Goal: Information Seeking & Learning: Learn about a topic

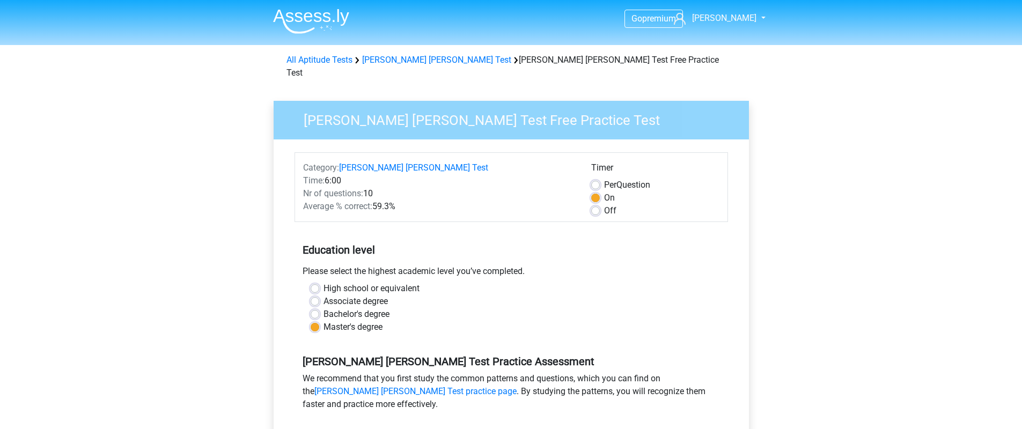
scroll to position [149, 0]
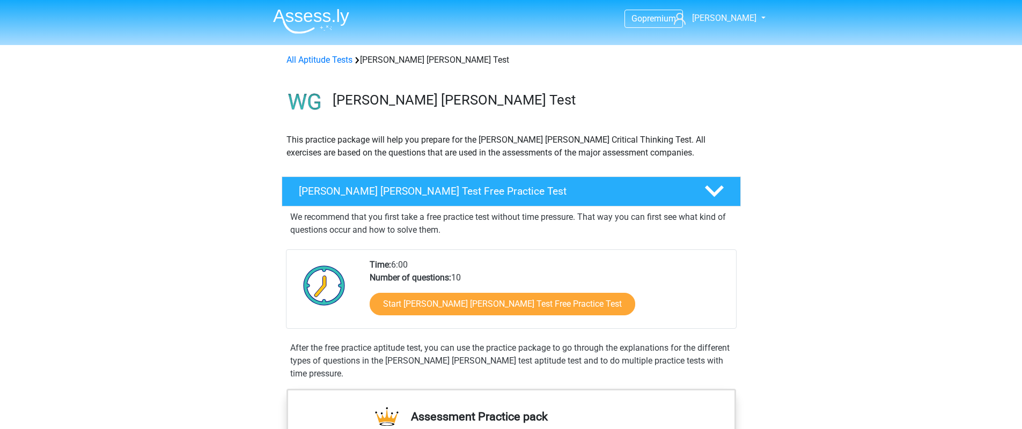
scroll to position [98, 0]
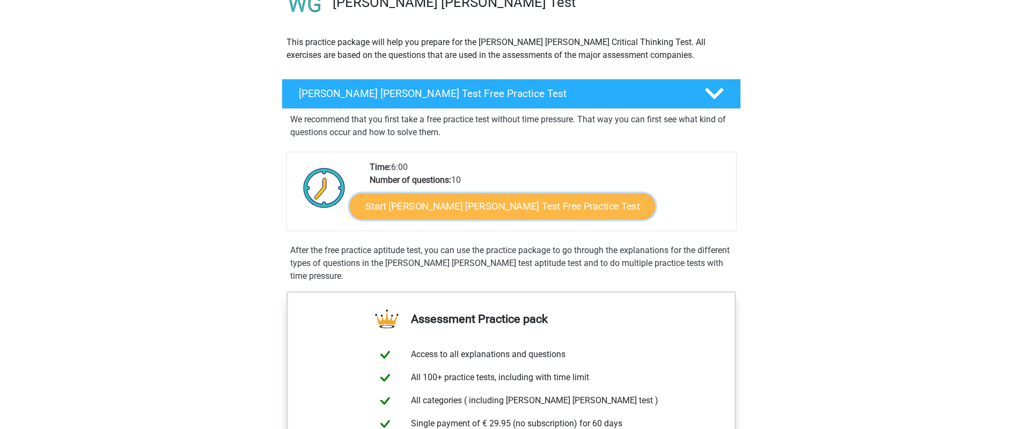
click at [433, 205] on link "Start Watson Glaser Test Free Practice Test" at bounding box center [502, 207] width 305 height 26
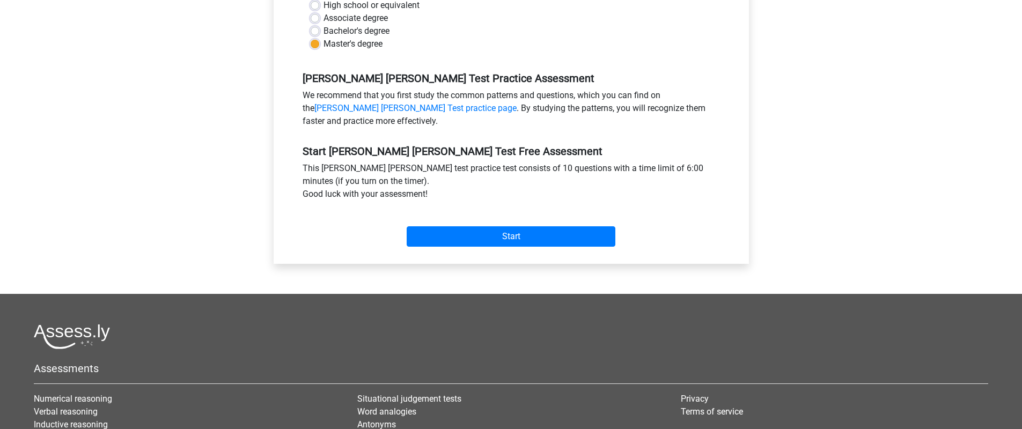
scroll to position [306, 0]
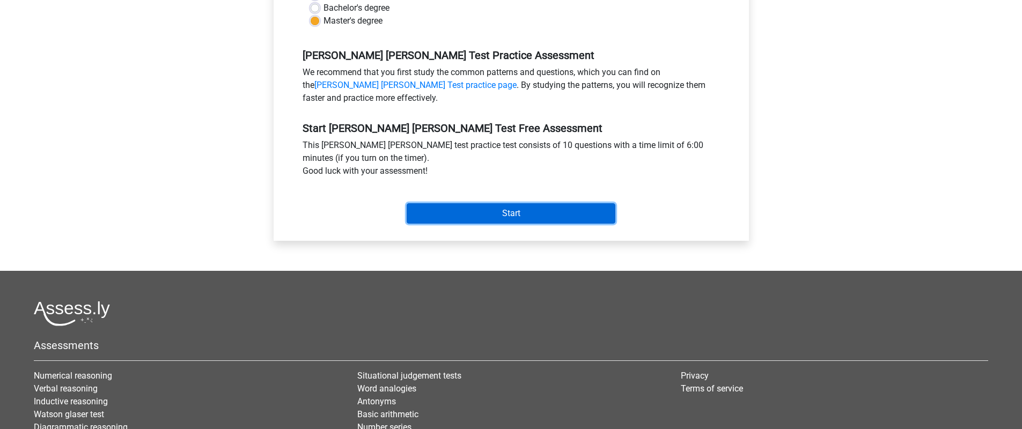
click at [511, 203] on input "Start" at bounding box center [511, 213] width 209 height 20
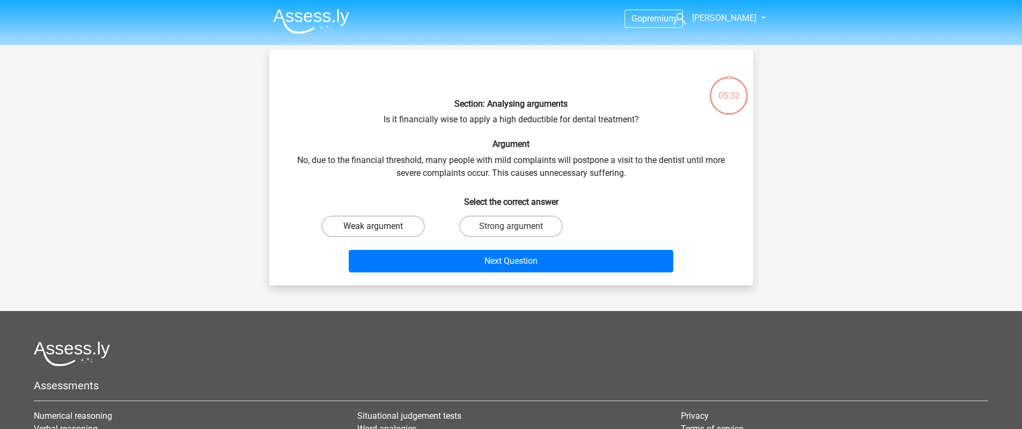
click at [397, 228] on label "Weak argument" at bounding box center [373, 226] width 104 height 21
click at [380, 228] on input "Weak argument" at bounding box center [376, 229] width 7 height 7
radio input "true"
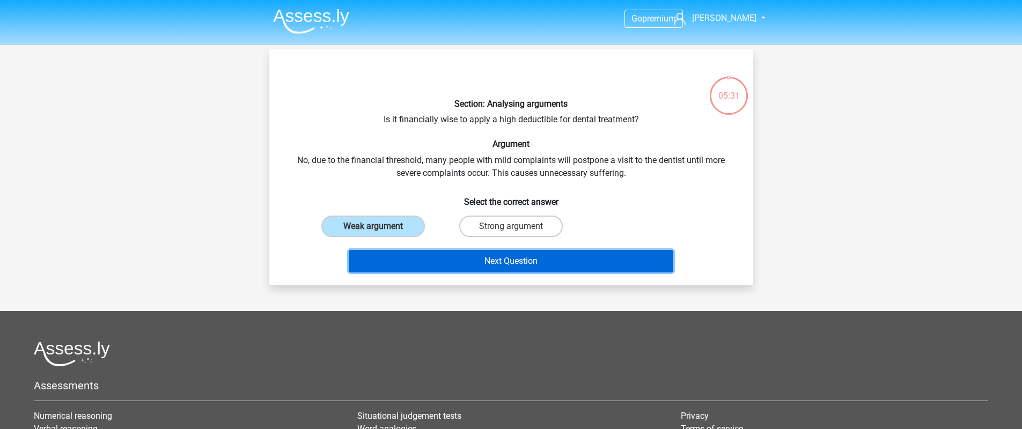
click at [447, 267] on button "Next Question" at bounding box center [511, 261] width 325 height 23
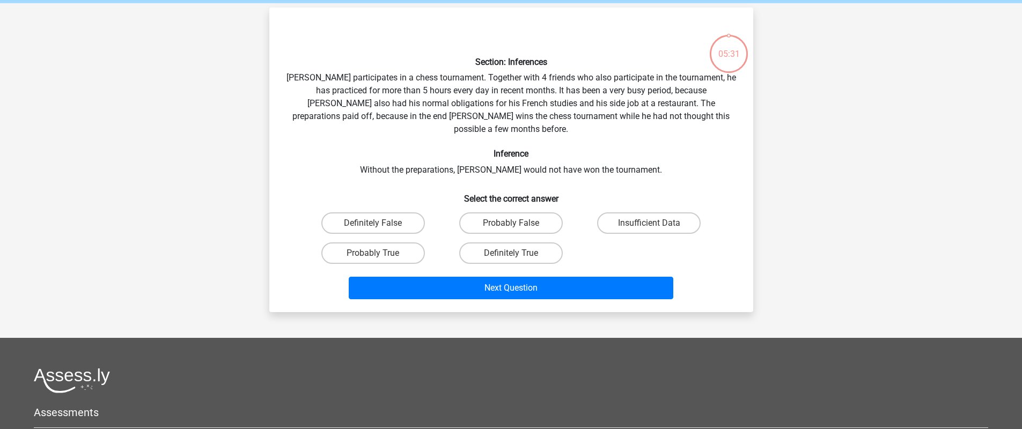
scroll to position [49, 0]
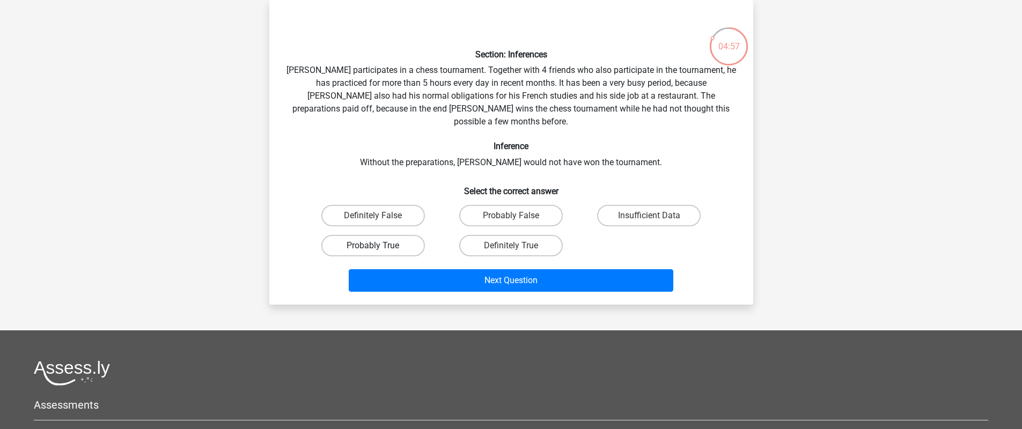
click at [394, 235] on label "Probably True" at bounding box center [373, 245] width 104 height 21
click at [380, 246] on input "Probably True" at bounding box center [376, 249] width 7 height 7
radio input "true"
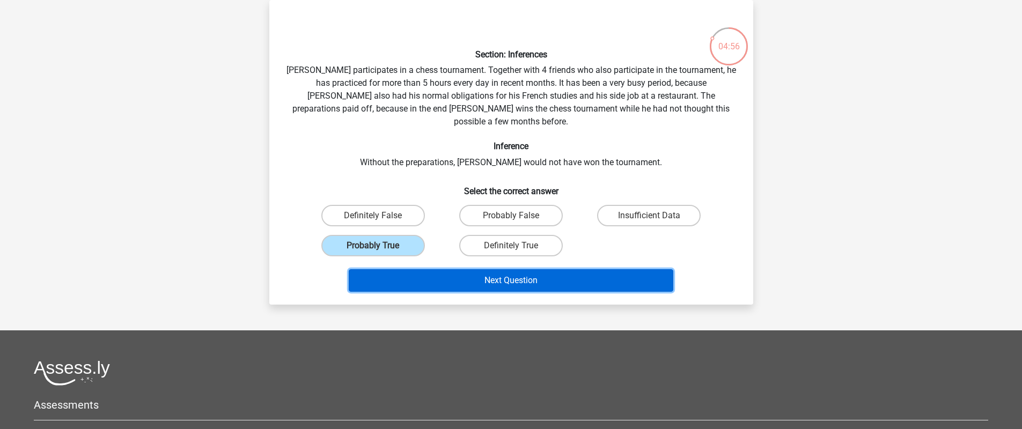
click at [443, 269] on button "Next Question" at bounding box center [511, 280] width 325 height 23
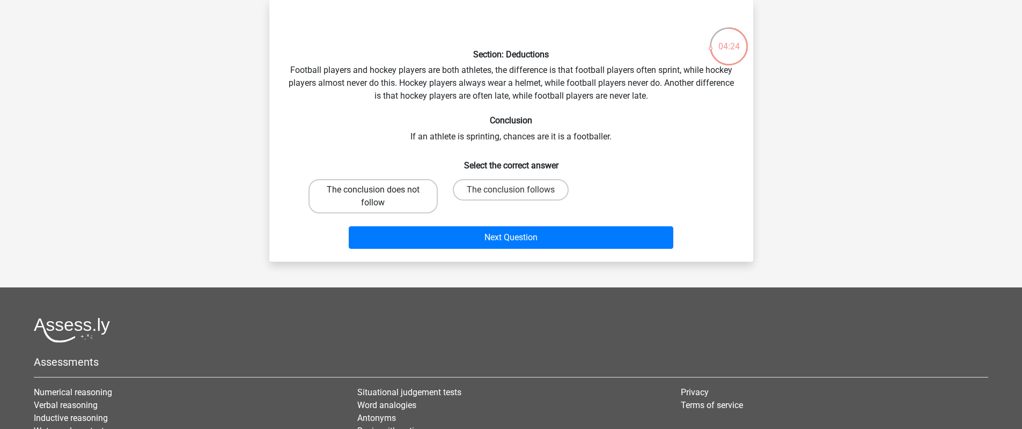
click at [413, 184] on label "The conclusion does not follow" at bounding box center [372, 196] width 129 height 34
click at [380, 190] on input "The conclusion does not follow" at bounding box center [376, 193] width 7 height 7
radio input "true"
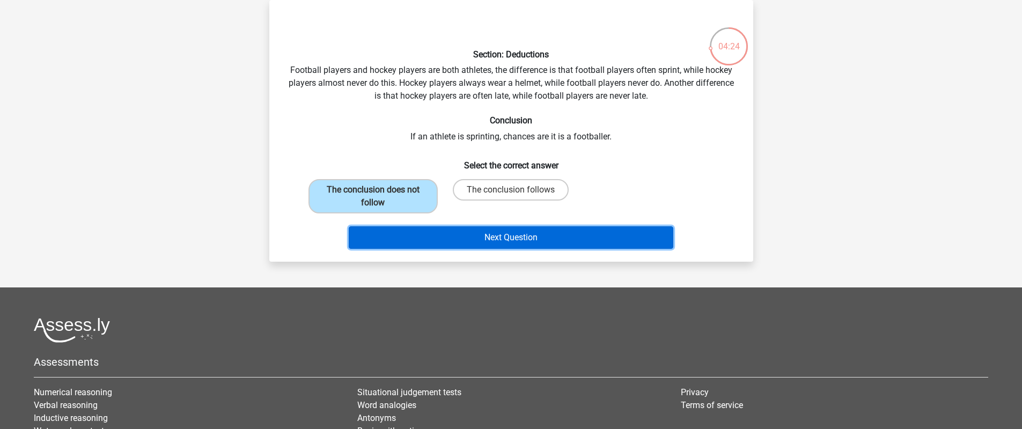
click at [468, 238] on button "Next Question" at bounding box center [511, 237] width 325 height 23
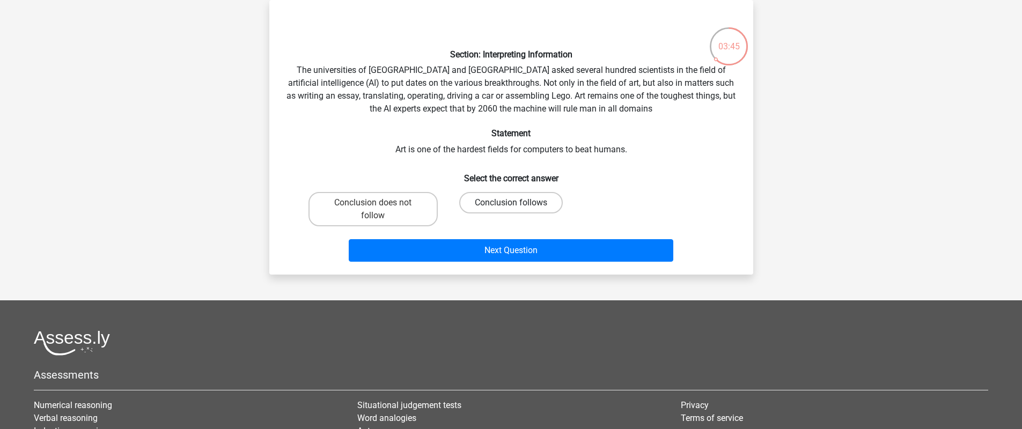
click at [504, 209] on label "Conclusion follows" at bounding box center [511, 202] width 104 height 21
click at [511, 209] on input "Conclusion follows" at bounding box center [514, 206] width 7 height 7
radio input "true"
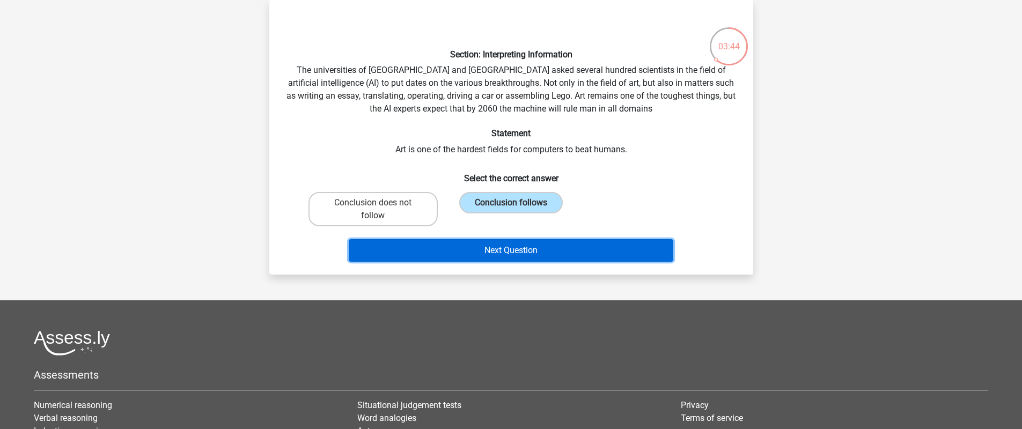
click at [485, 249] on button "Next Question" at bounding box center [511, 250] width 325 height 23
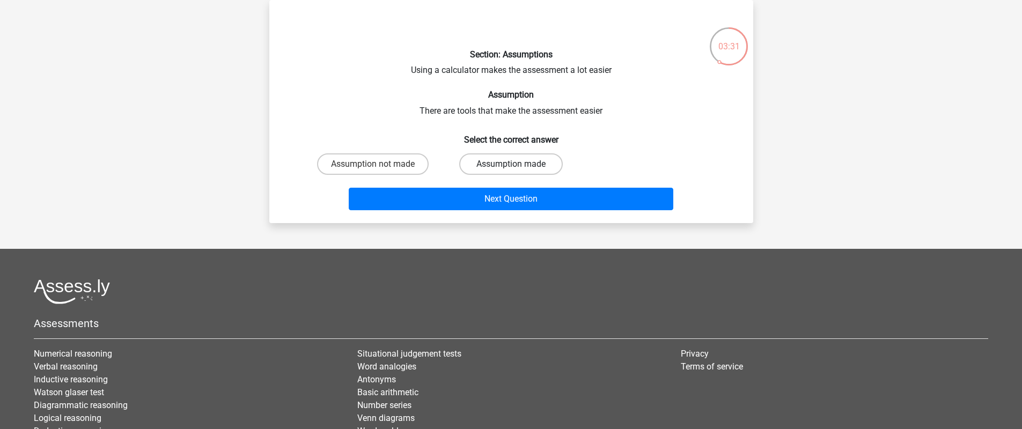
click at [489, 167] on label "Assumption made" at bounding box center [511, 163] width 104 height 21
click at [511, 167] on input "Assumption made" at bounding box center [514, 167] width 7 height 7
radio input "true"
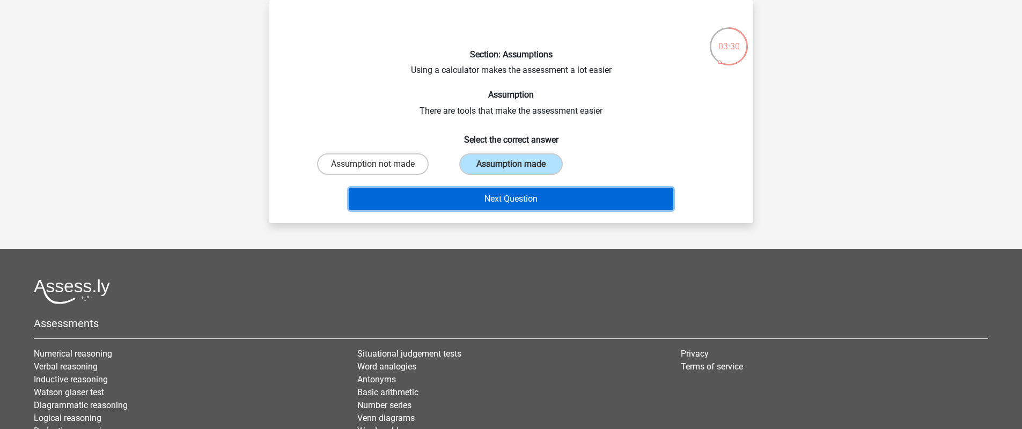
click at [486, 202] on button "Next Question" at bounding box center [511, 199] width 325 height 23
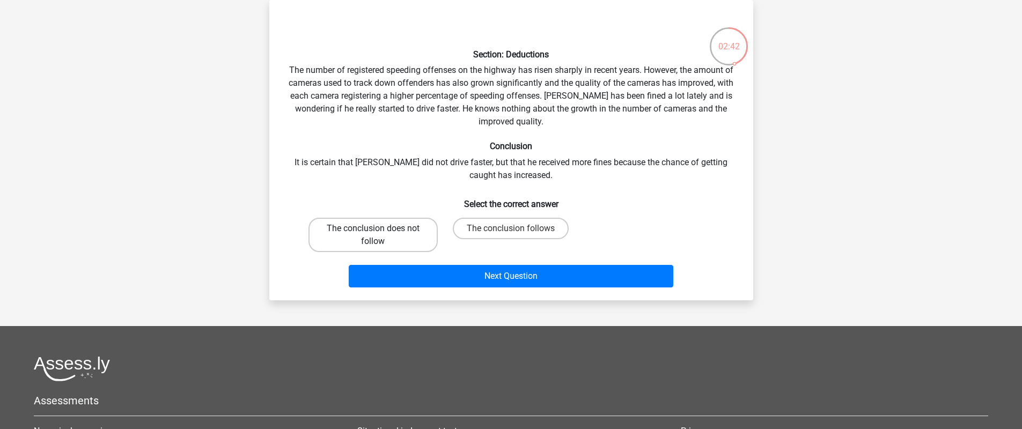
click at [400, 234] on label "The conclusion does not follow" at bounding box center [372, 235] width 129 height 34
click at [380, 234] on input "The conclusion does not follow" at bounding box center [376, 231] width 7 height 7
radio input "true"
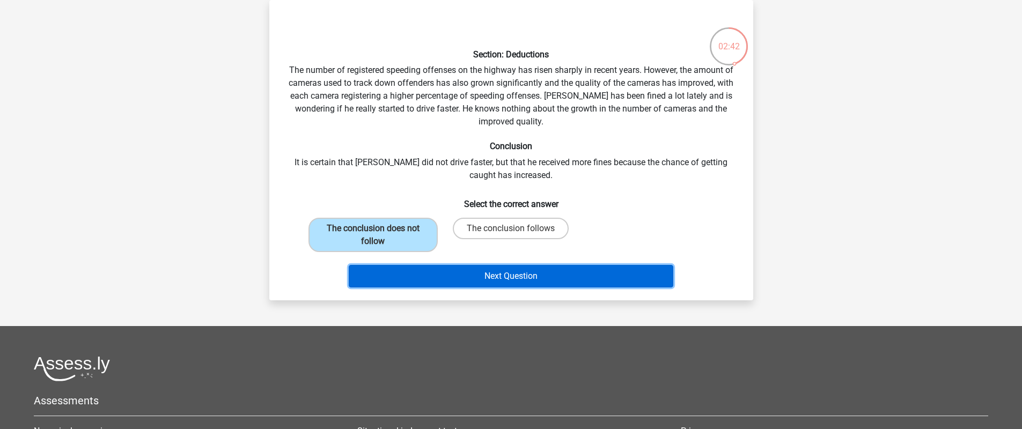
click at [438, 281] on button "Next Question" at bounding box center [511, 276] width 325 height 23
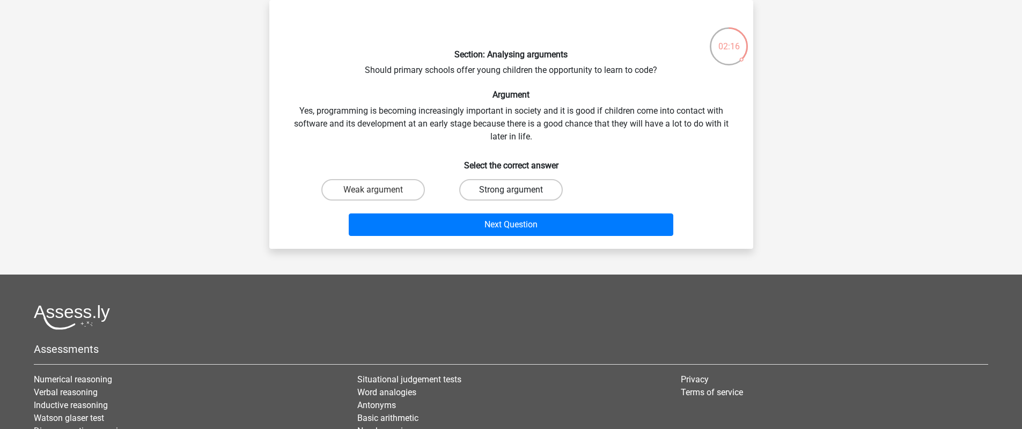
click at [489, 194] on label "Strong argument" at bounding box center [511, 189] width 104 height 21
click at [511, 194] on input "Strong argument" at bounding box center [514, 193] width 7 height 7
radio input "true"
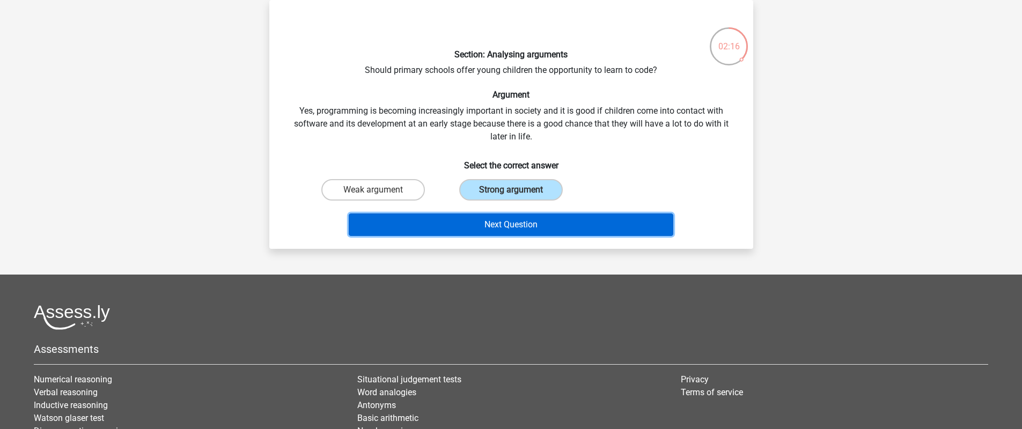
click at [488, 223] on button "Next Question" at bounding box center [511, 224] width 325 height 23
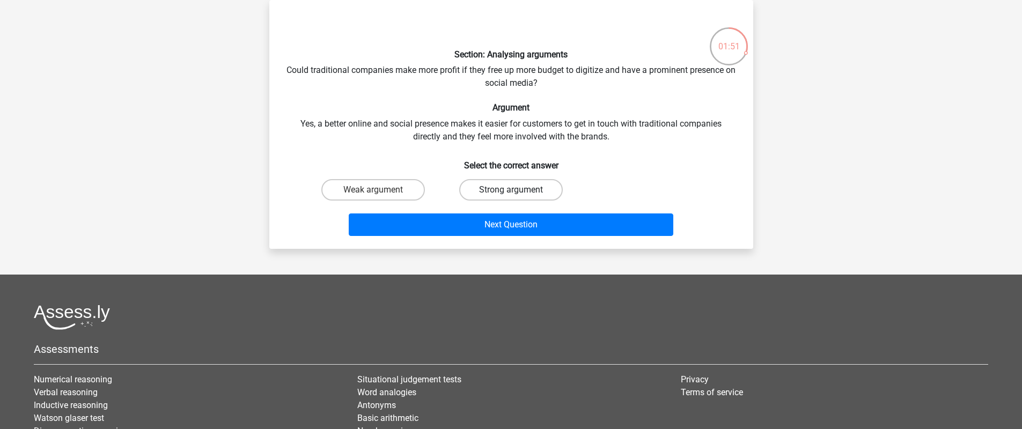
click at [497, 191] on label "Strong argument" at bounding box center [511, 189] width 104 height 21
click at [511, 191] on input "Strong argument" at bounding box center [514, 193] width 7 height 7
radio input "true"
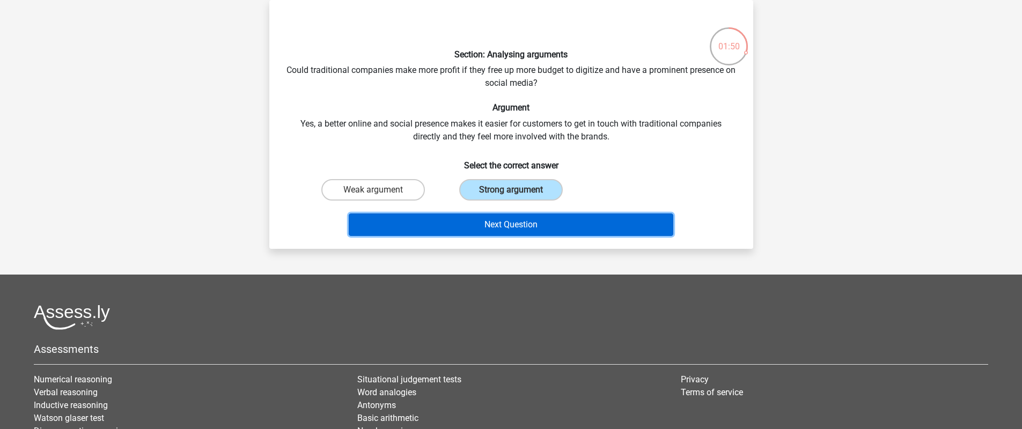
click at [494, 224] on button "Next Question" at bounding box center [511, 224] width 325 height 23
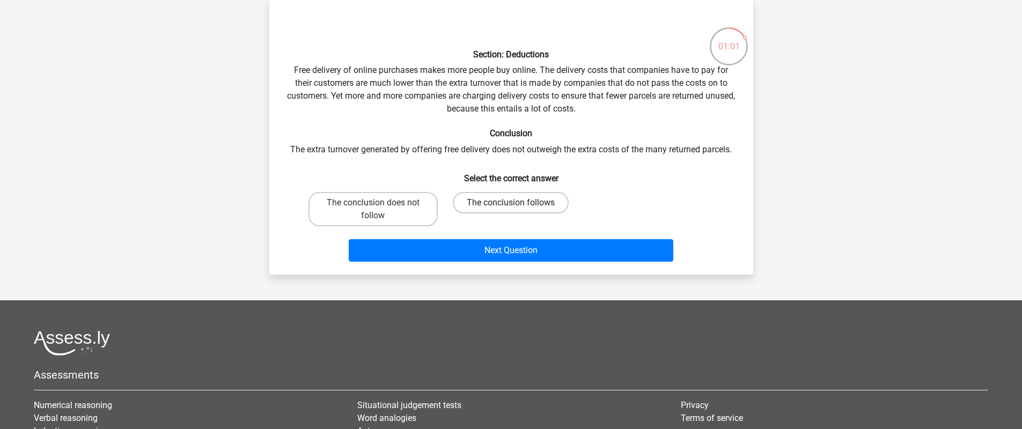
click at [476, 203] on label "The conclusion follows" at bounding box center [511, 202] width 116 height 21
click at [511, 203] on input "The conclusion follows" at bounding box center [514, 206] width 7 height 7
radio input "true"
click at [399, 201] on label "The conclusion does not follow" at bounding box center [372, 209] width 129 height 34
click at [380, 203] on input "The conclusion does not follow" at bounding box center [376, 206] width 7 height 7
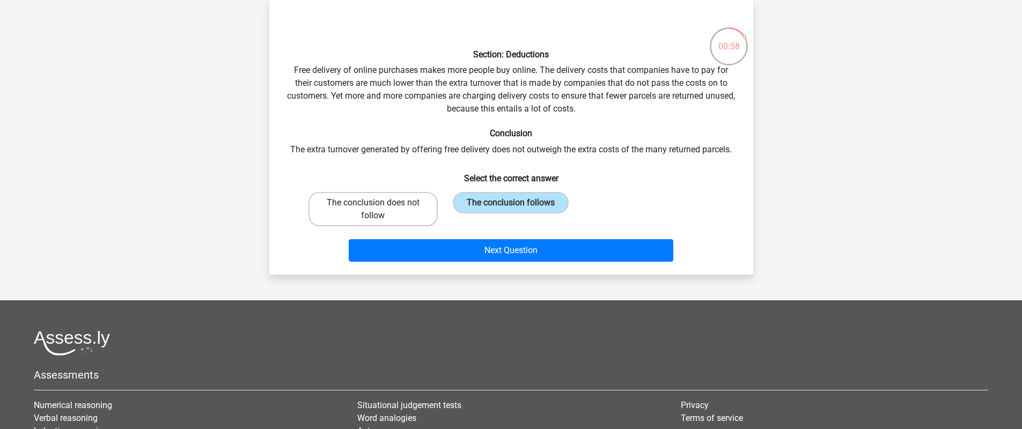
radio input "true"
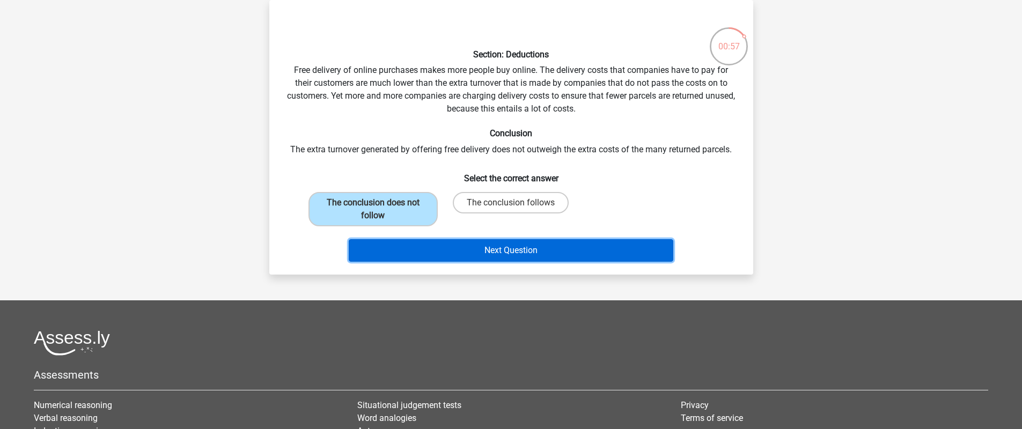
click at [437, 247] on button "Next Question" at bounding box center [511, 250] width 325 height 23
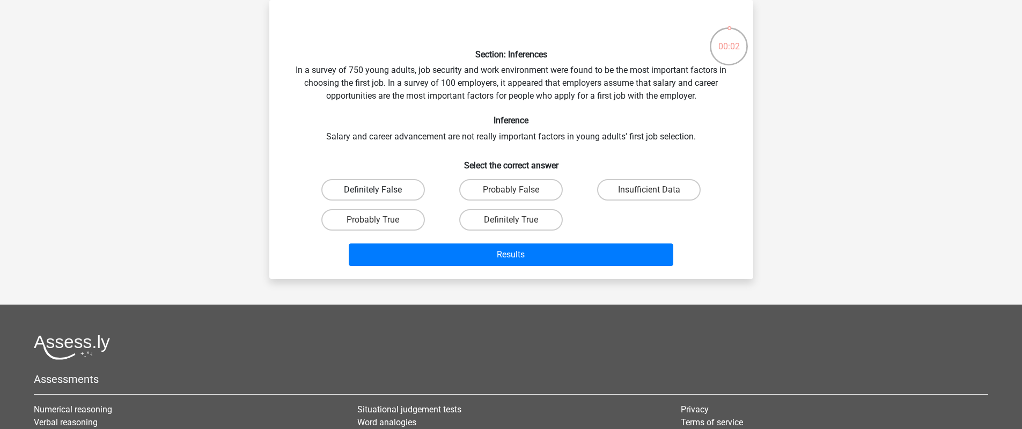
click at [395, 193] on label "Definitely False" at bounding box center [373, 189] width 104 height 21
click at [380, 193] on input "Definitely False" at bounding box center [376, 193] width 7 height 7
radio input "true"
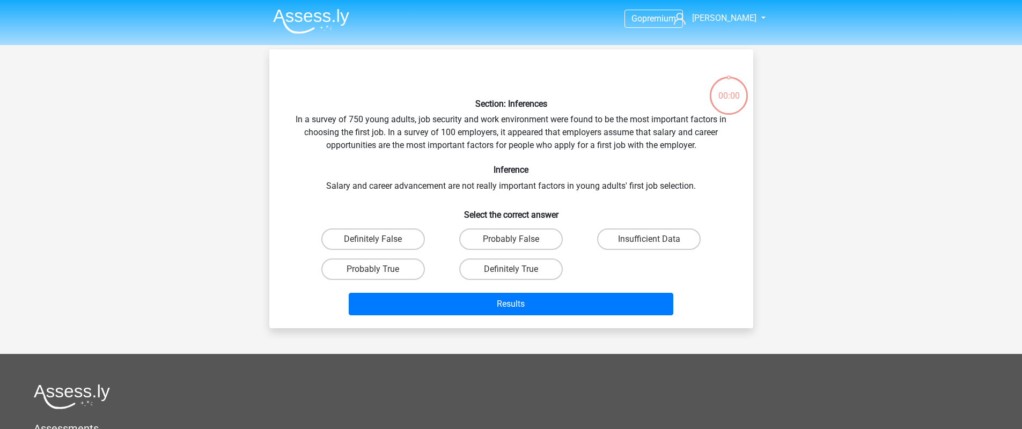
scroll to position [49, 0]
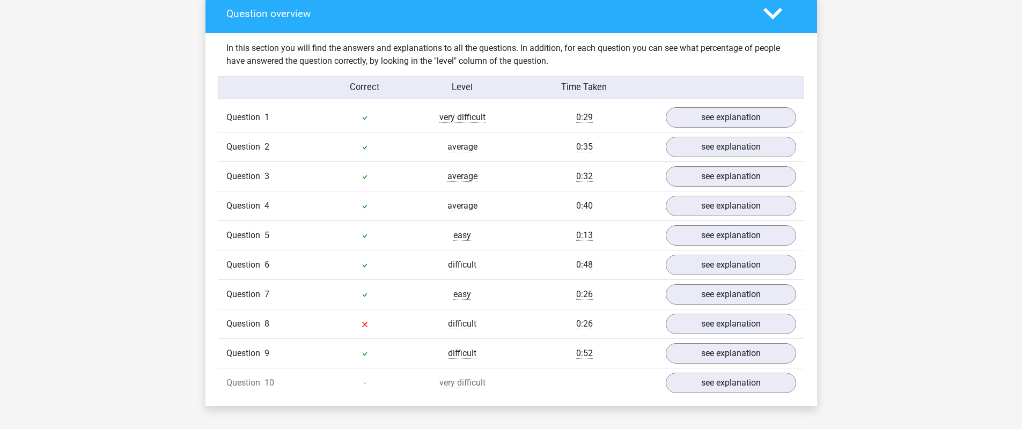
scroll to position [810, 0]
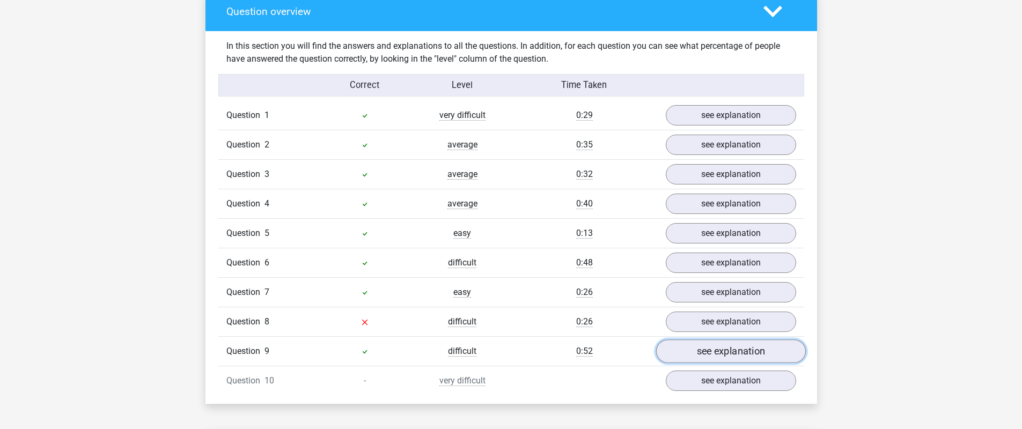
click at [716, 348] on link "see explanation" at bounding box center [730, 352] width 150 height 24
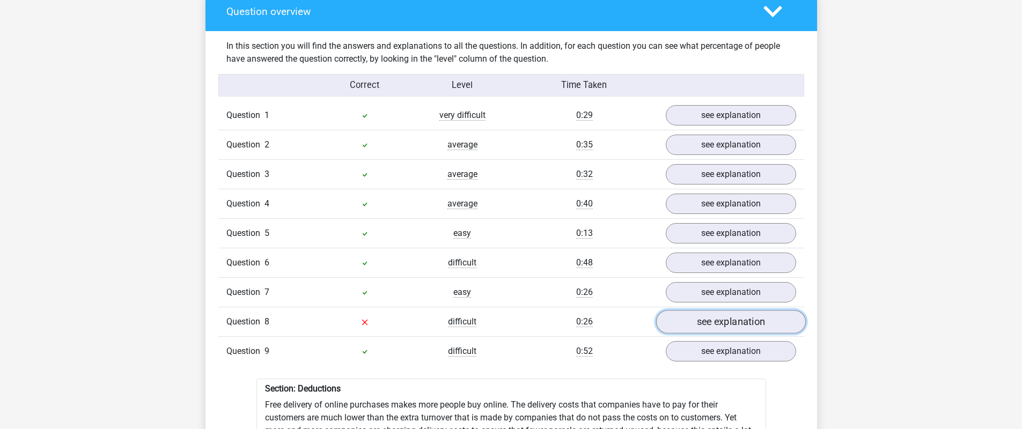
click at [739, 313] on link "see explanation" at bounding box center [730, 323] width 150 height 24
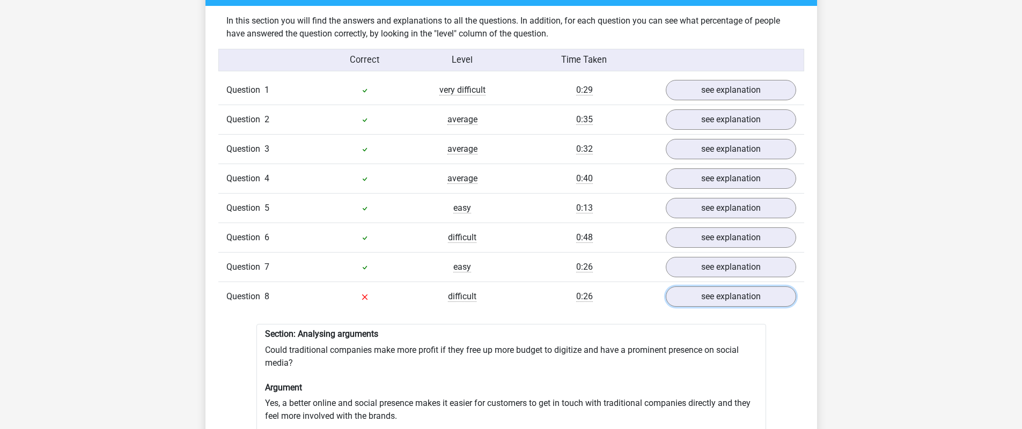
scroll to position [835, 0]
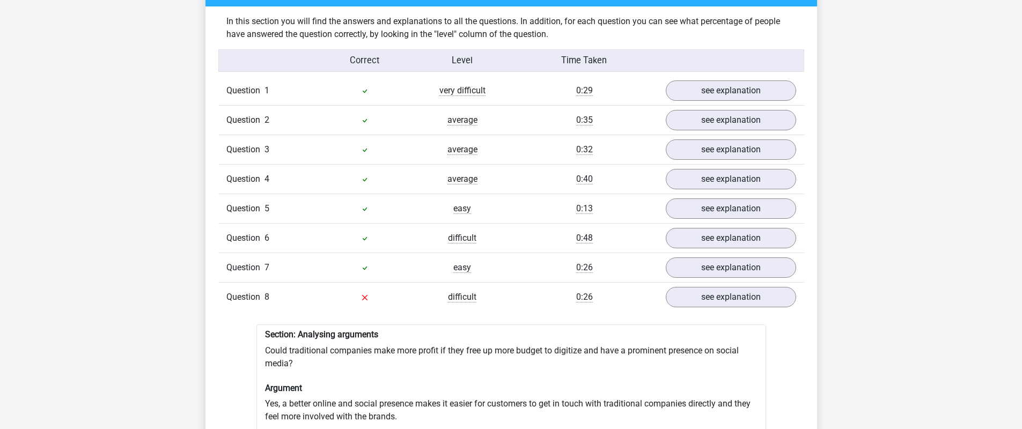
click at [431, 329] on h6 "Section: Analysing arguments" at bounding box center [511, 334] width 492 height 10
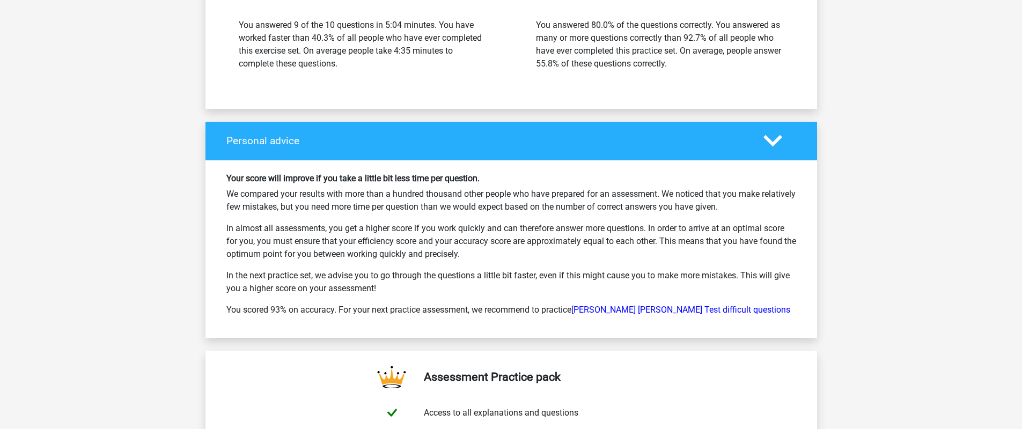
scroll to position [2348, 0]
click at [647, 305] on link "Watson Glaser Test difficult questions" at bounding box center [680, 310] width 219 height 10
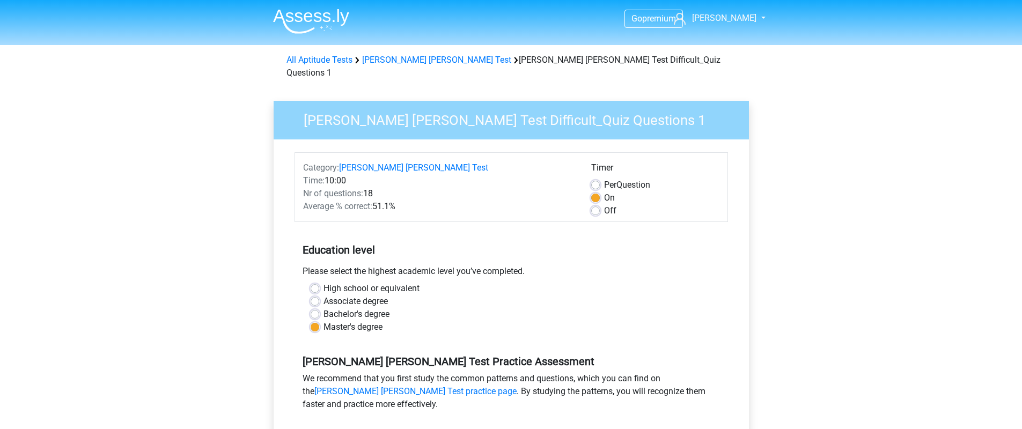
click at [604, 179] on label "Per Question" at bounding box center [627, 185] width 46 height 13
click at [592, 179] on input "Per Question" at bounding box center [595, 184] width 9 height 11
radio input "true"
click at [604, 191] on label "On" at bounding box center [609, 197] width 11 height 13
click at [595, 191] on input "On" at bounding box center [595, 196] width 9 height 11
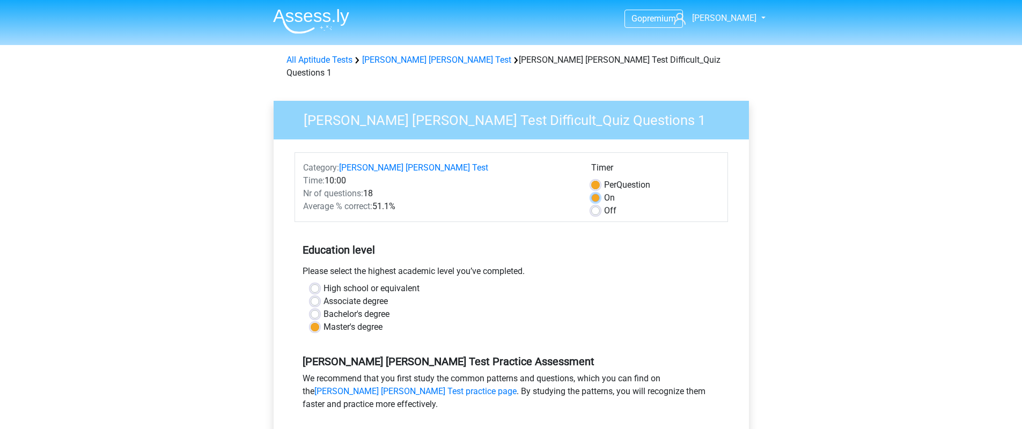
radio input "true"
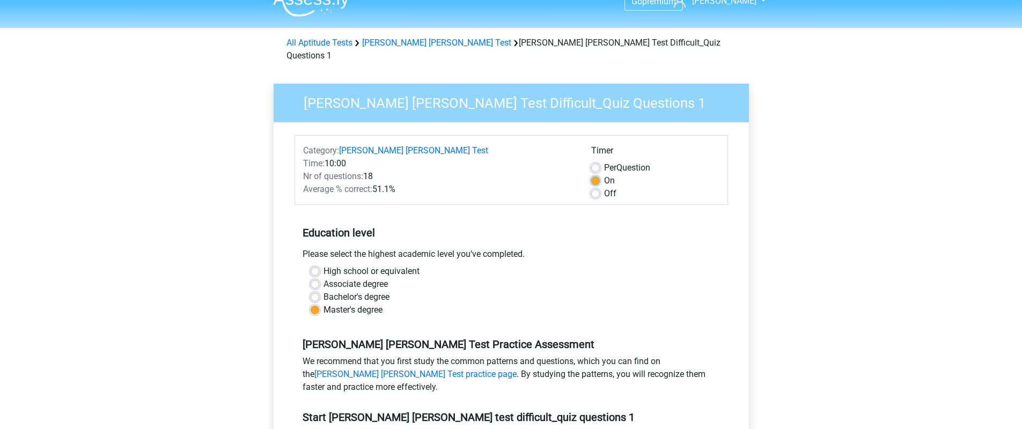
scroll to position [19, 0]
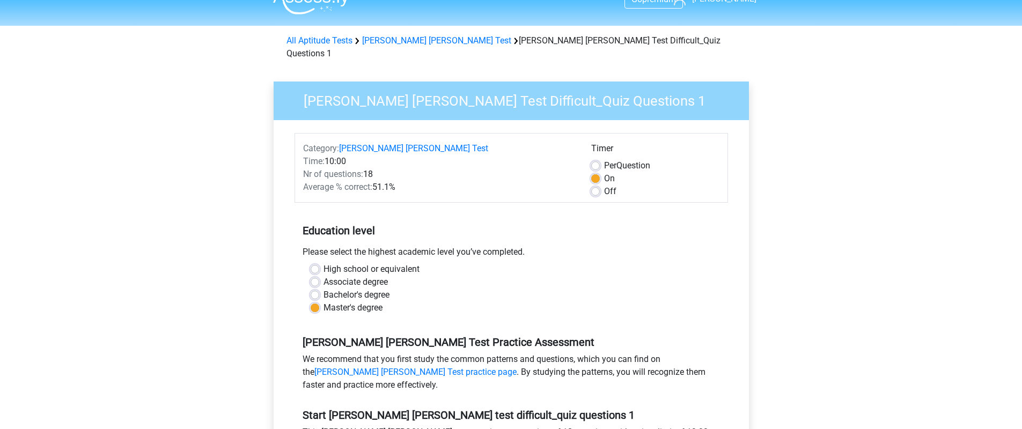
click at [604, 159] on label "Per Question" at bounding box center [627, 165] width 46 height 13
click at [596, 159] on input "Per Question" at bounding box center [595, 164] width 9 height 11
radio input "true"
click at [604, 172] on label "On" at bounding box center [609, 178] width 11 height 13
click at [596, 172] on input "On" at bounding box center [595, 177] width 9 height 11
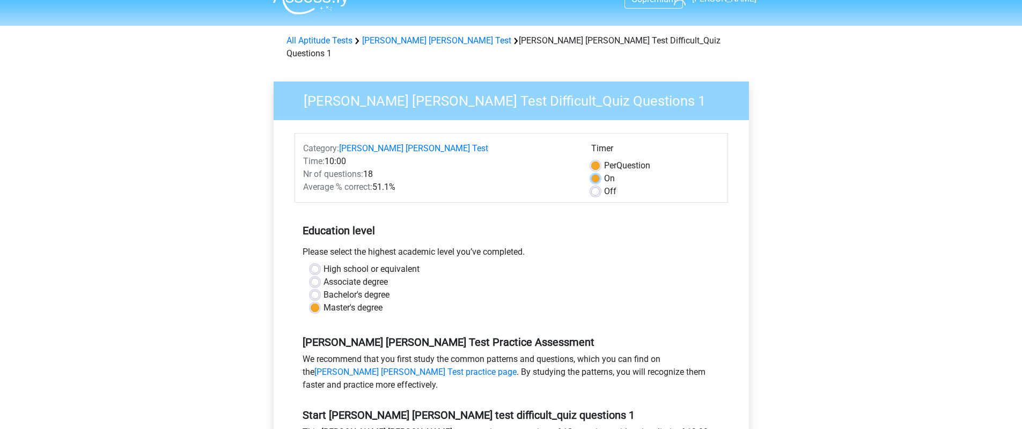
radio input "true"
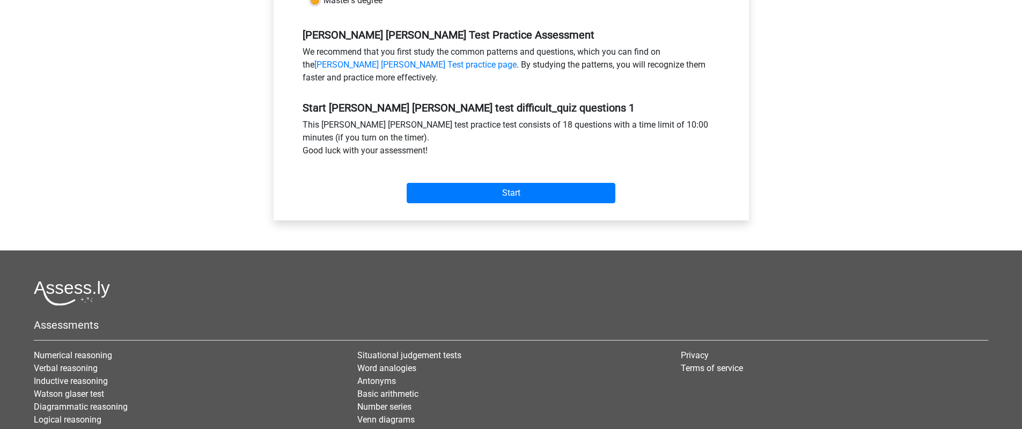
scroll to position [327, 0]
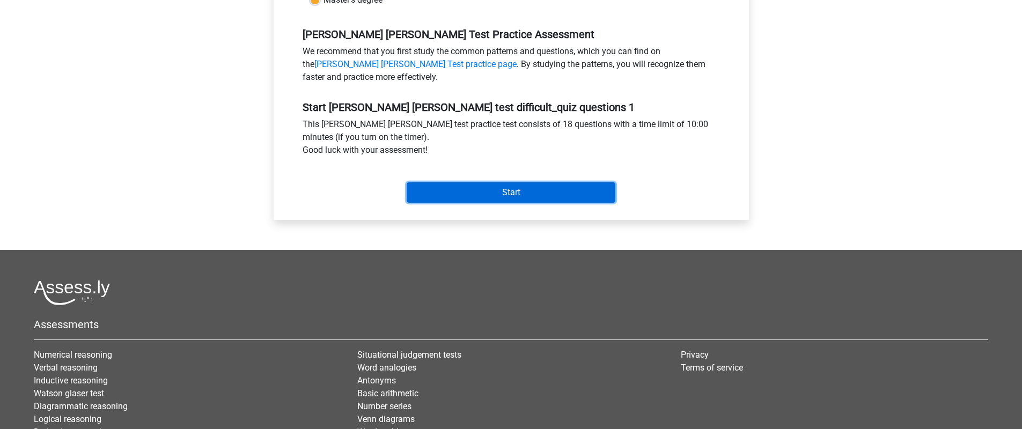
click at [523, 184] on input "Start" at bounding box center [511, 192] width 209 height 20
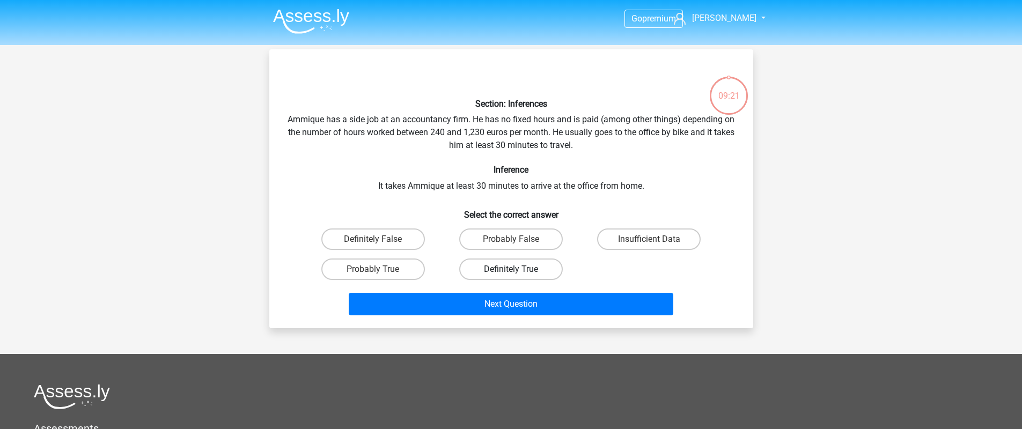
click at [506, 268] on label "Definitely True" at bounding box center [511, 269] width 104 height 21
click at [511, 269] on input "Definitely True" at bounding box center [514, 272] width 7 height 7
radio input "true"
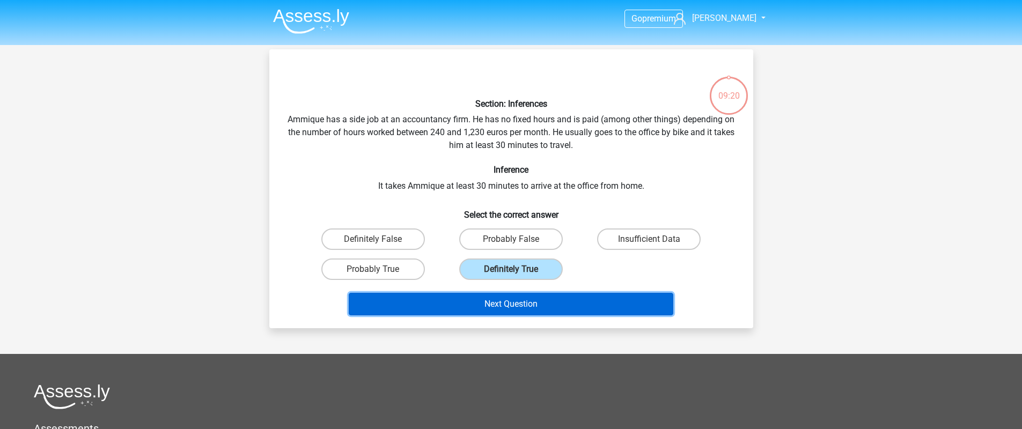
click at [497, 311] on button "Next Question" at bounding box center [511, 304] width 325 height 23
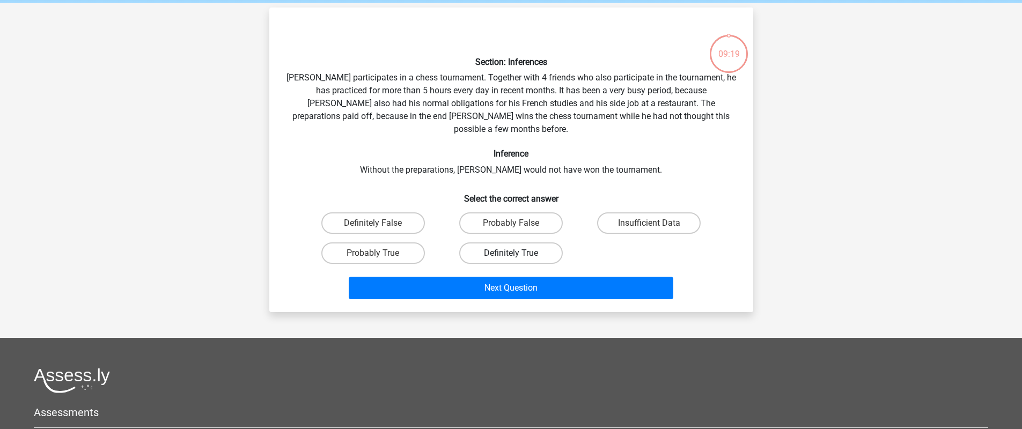
scroll to position [49, 0]
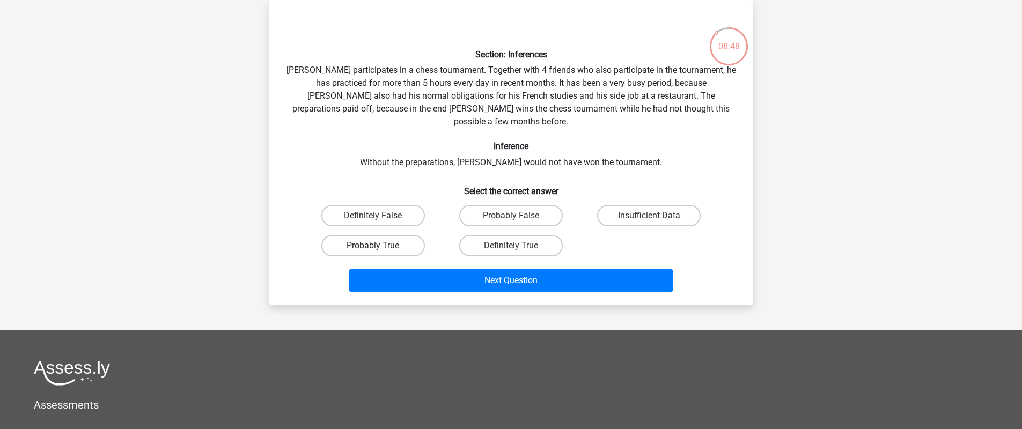
click at [414, 235] on label "Probably True" at bounding box center [373, 245] width 104 height 21
click at [380, 246] on input "Probably True" at bounding box center [376, 249] width 7 height 7
radio input "true"
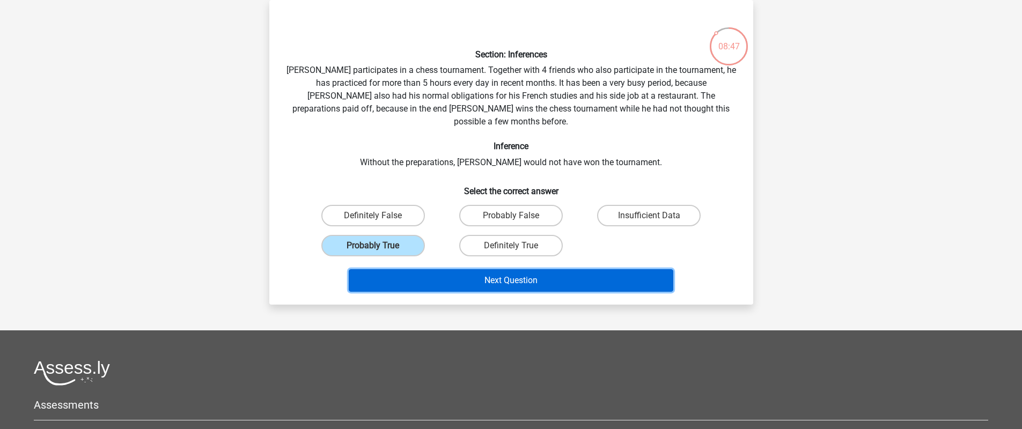
click at [478, 271] on button "Next Question" at bounding box center [511, 280] width 325 height 23
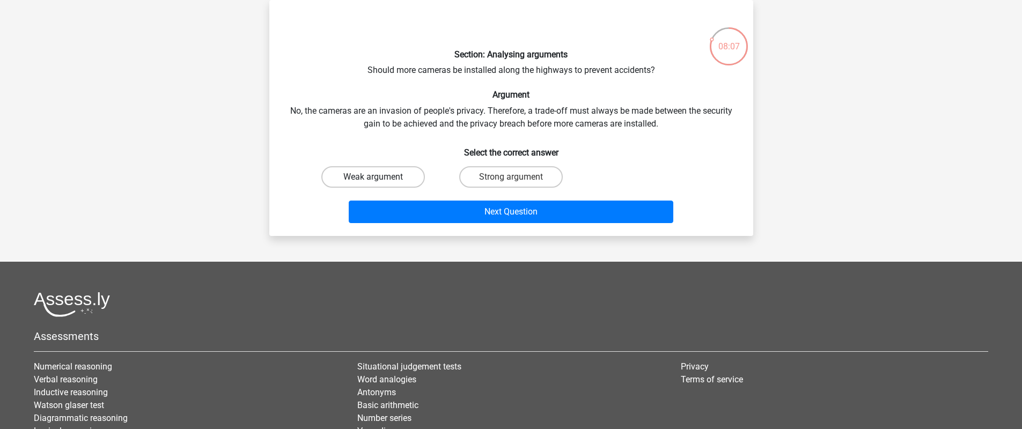
click at [389, 179] on label "Weak argument" at bounding box center [373, 176] width 104 height 21
click at [380, 179] on input "Weak argument" at bounding box center [376, 180] width 7 height 7
radio input "true"
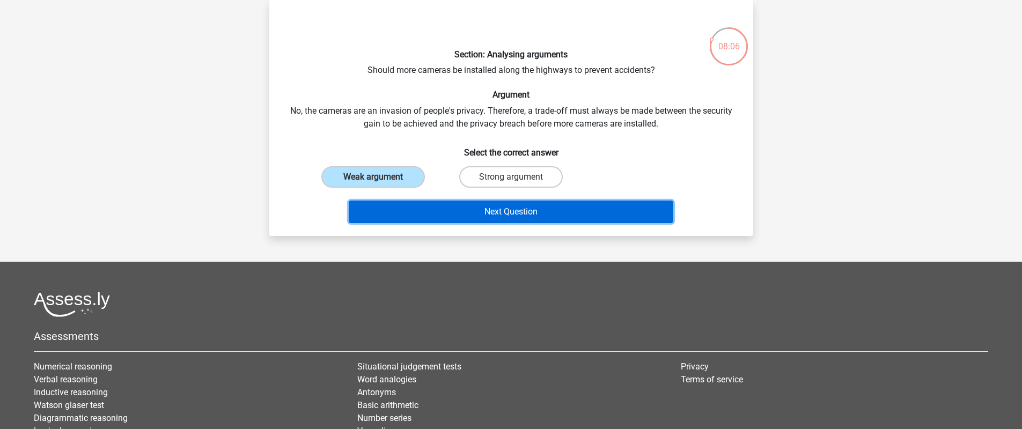
click at [409, 211] on button "Next Question" at bounding box center [511, 212] width 325 height 23
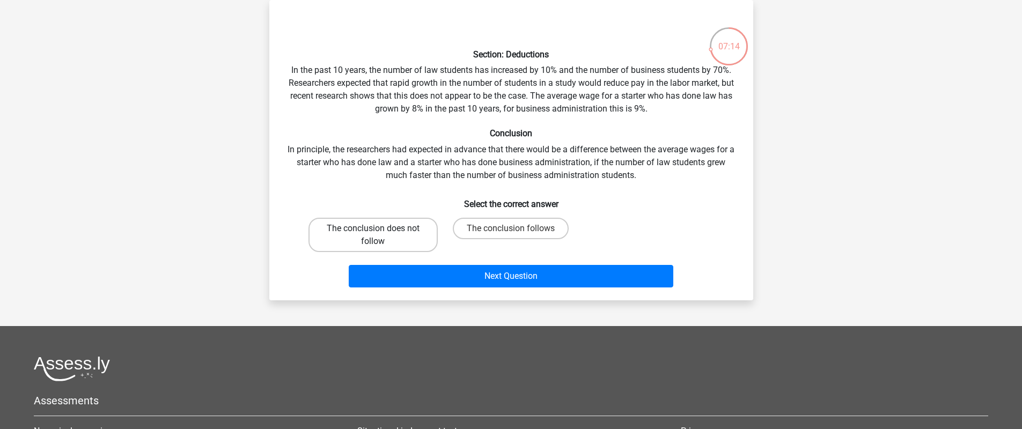
click at [423, 235] on label "The conclusion does not follow" at bounding box center [372, 235] width 129 height 34
click at [380, 235] on input "The conclusion does not follow" at bounding box center [376, 231] width 7 height 7
radio input "true"
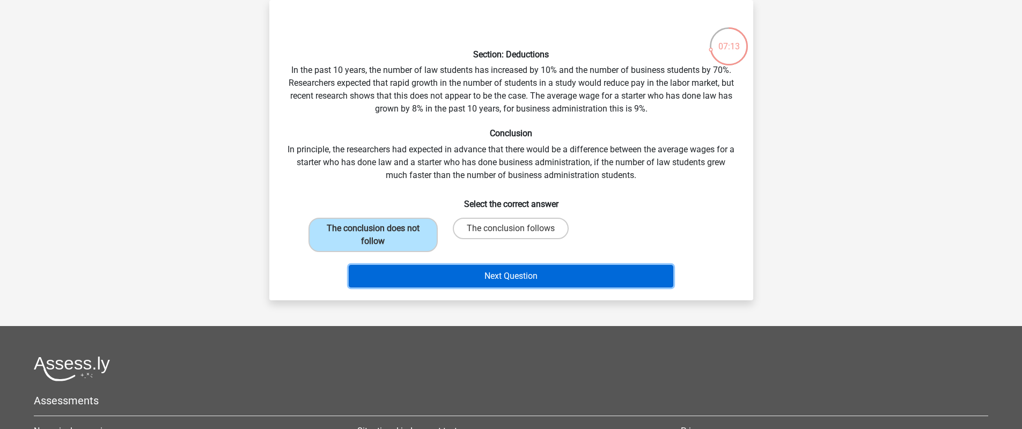
click at [429, 279] on button "Next Question" at bounding box center [511, 276] width 325 height 23
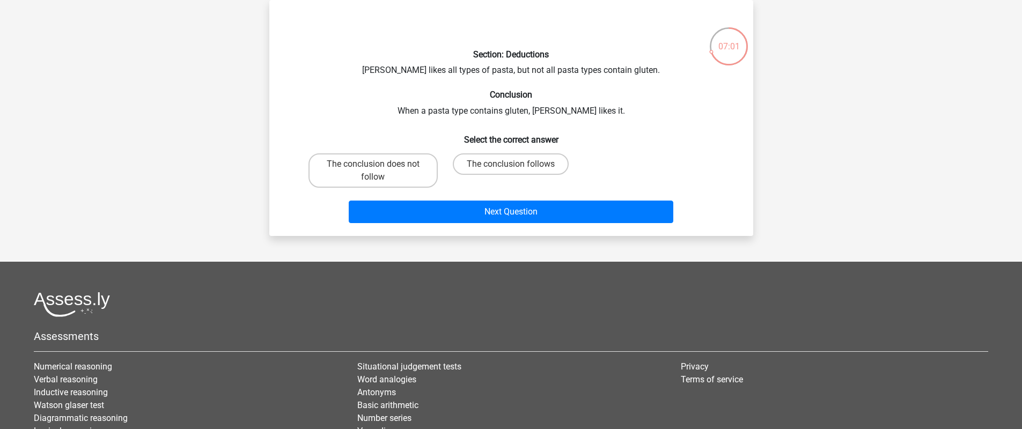
click at [373, 165] on input "The conclusion does not follow" at bounding box center [376, 167] width 7 height 7
radio input "true"
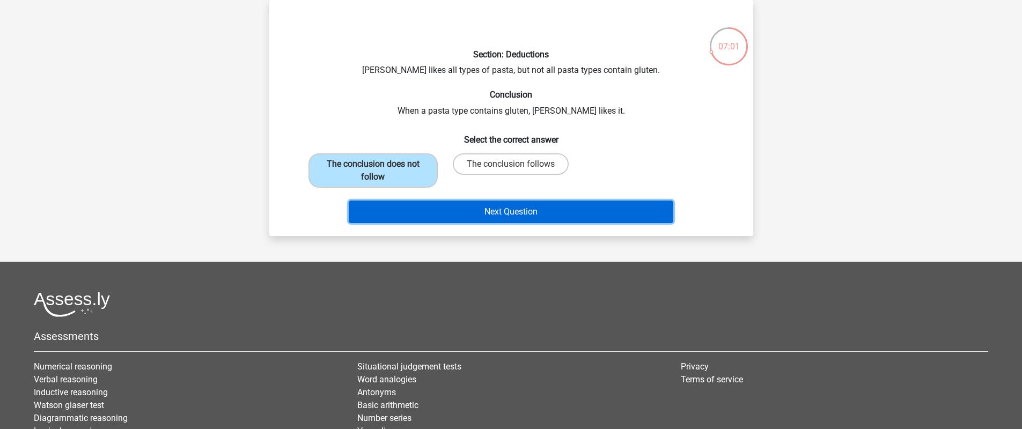
click at [385, 212] on button "Next Question" at bounding box center [511, 212] width 325 height 23
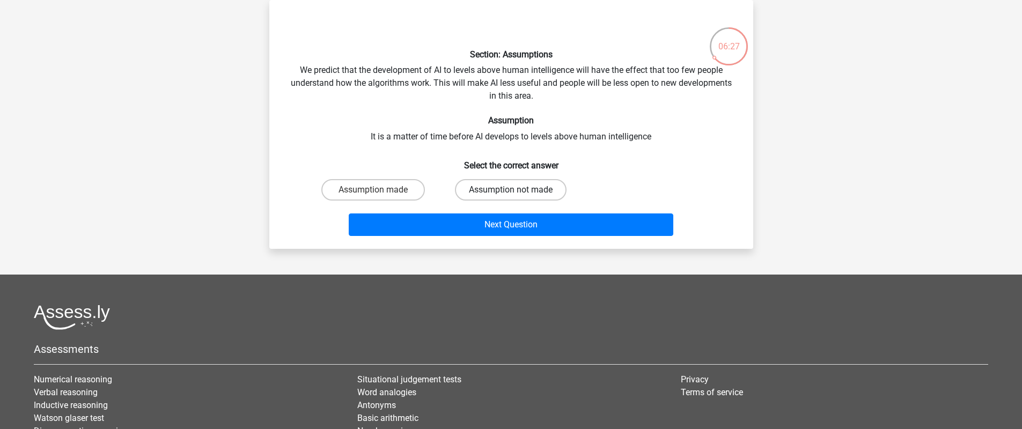
click at [469, 189] on label "Assumption not made" at bounding box center [511, 189] width 112 height 21
click at [511, 190] on input "Assumption not made" at bounding box center [514, 193] width 7 height 7
radio input "true"
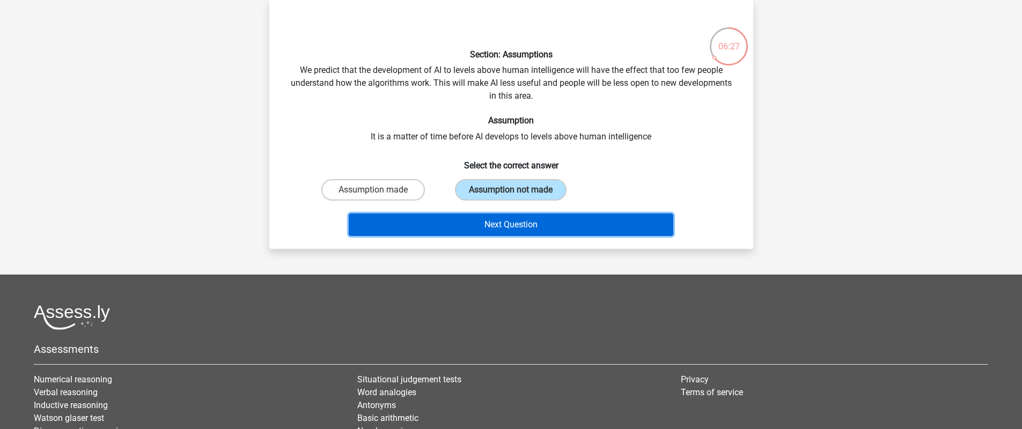
click at [447, 235] on button "Next Question" at bounding box center [511, 224] width 325 height 23
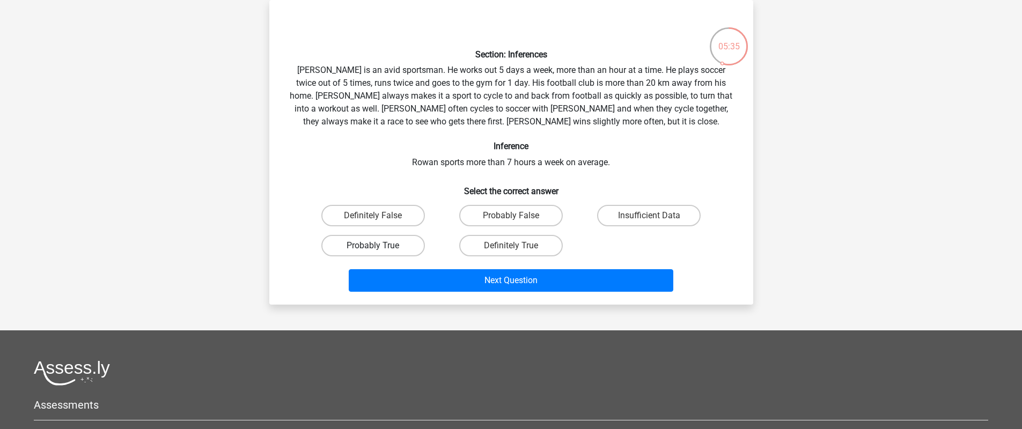
click at [396, 240] on label "Probably True" at bounding box center [373, 245] width 104 height 21
click at [380, 246] on input "Probably True" at bounding box center [376, 249] width 7 height 7
radio input "true"
click at [505, 245] on label "Definitely True" at bounding box center [511, 245] width 104 height 21
click at [511, 246] on input "Definitely True" at bounding box center [514, 249] width 7 height 7
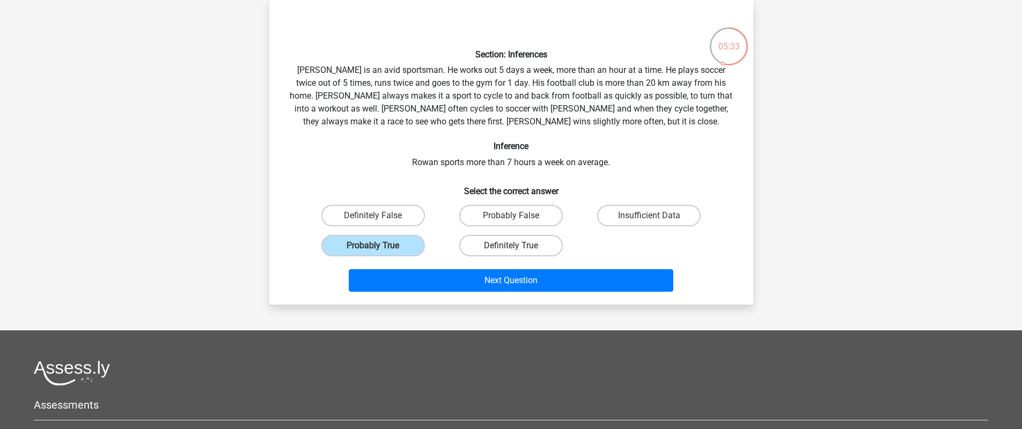
radio input "true"
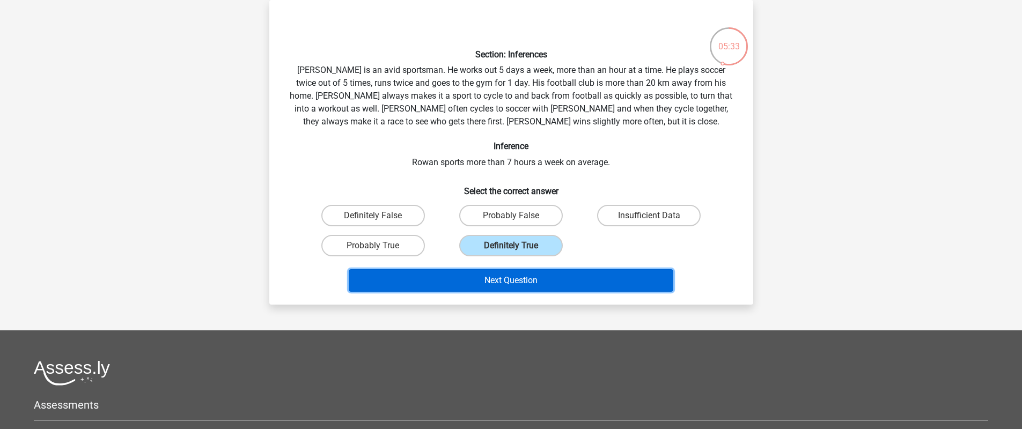
click at [497, 279] on button "Next Question" at bounding box center [511, 280] width 325 height 23
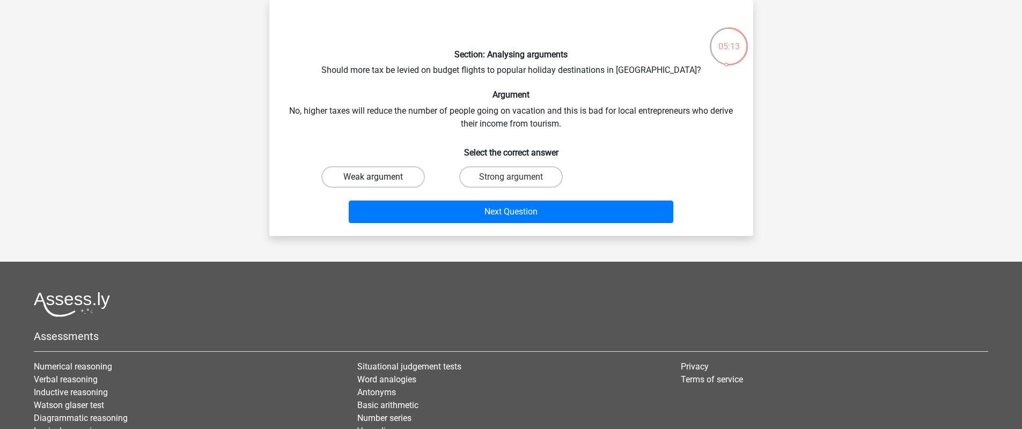
click at [396, 178] on label "Weak argument" at bounding box center [373, 176] width 104 height 21
click at [380, 178] on input "Weak argument" at bounding box center [376, 180] width 7 height 7
radio input "true"
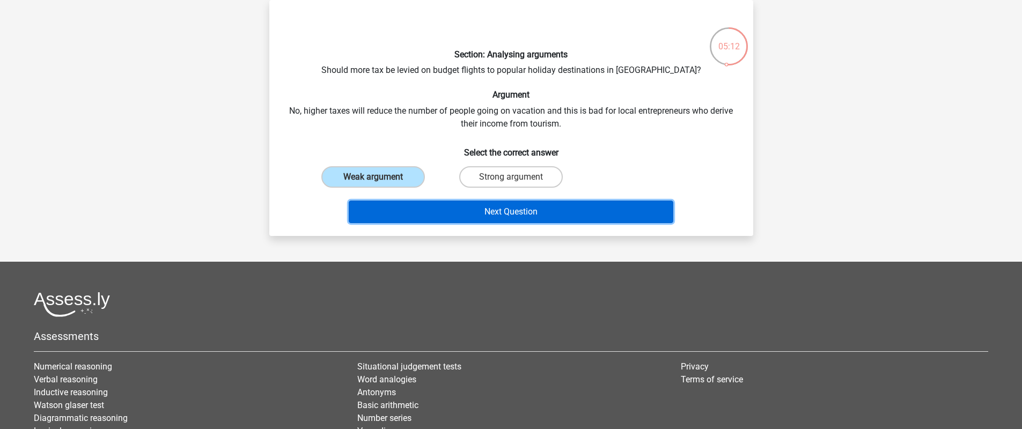
drag, startPoint x: 411, startPoint y: 211, endPoint x: 593, endPoint y: 272, distance: 191.8
click at [411, 211] on button "Next Question" at bounding box center [511, 212] width 325 height 23
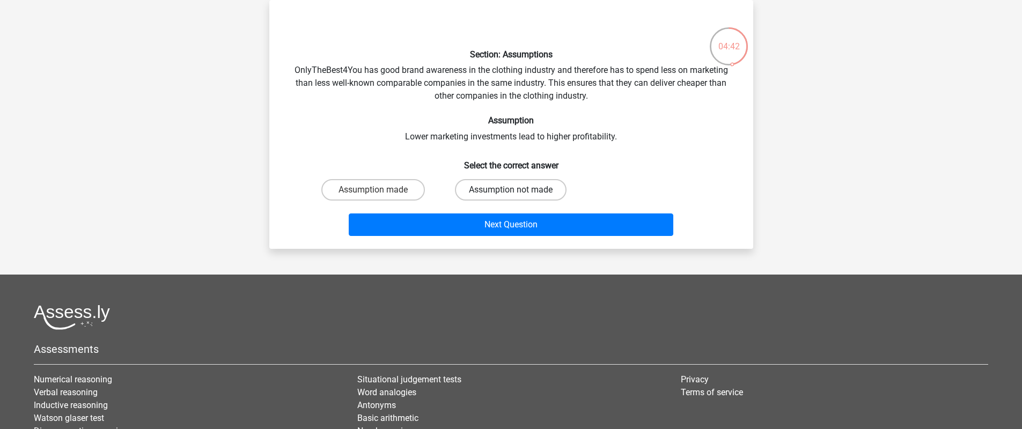
click at [484, 188] on label "Assumption not made" at bounding box center [511, 189] width 112 height 21
click at [511, 190] on input "Assumption not made" at bounding box center [514, 193] width 7 height 7
radio input "true"
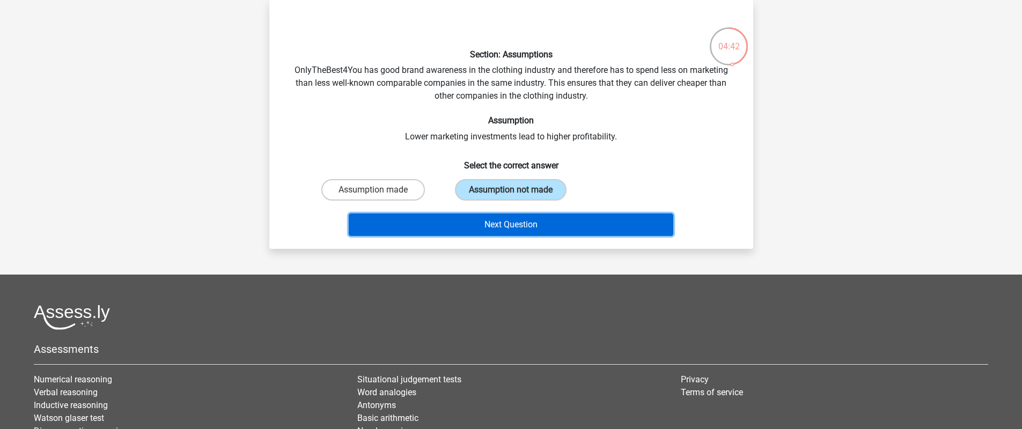
click at [470, 222] on button "Next Question" at bounding box center [511, 224] width 325 height 23
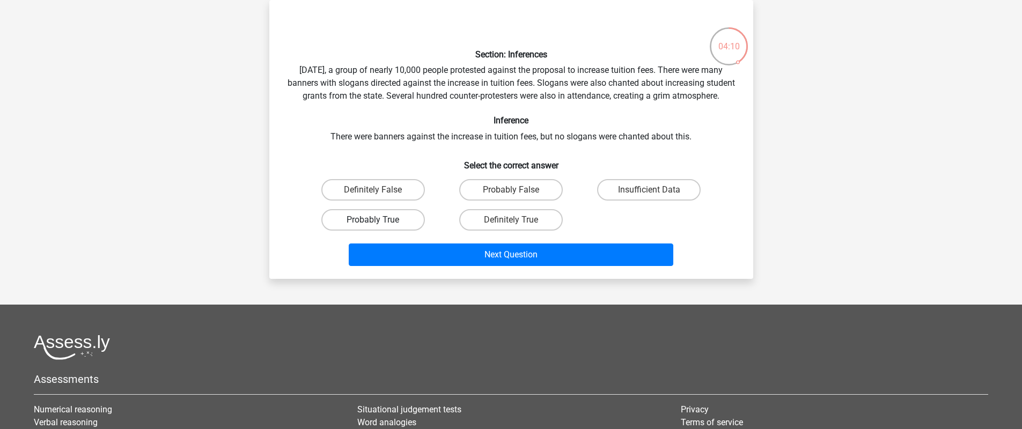
click at [416, 231] on label "Probably True" at bounding box center [373, 219] width 104 height 21
click at [380, 227] on input "Probably True" at bounding box center [376, 223] width 7 height 7
radio input "true"
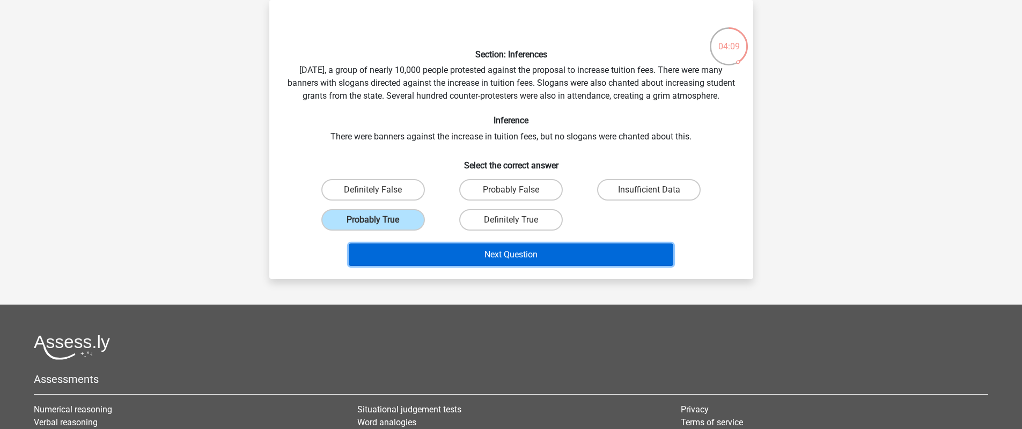
click at [452, 260] on button "Next Question" at bounding box center [511, 255] width 325 height 23
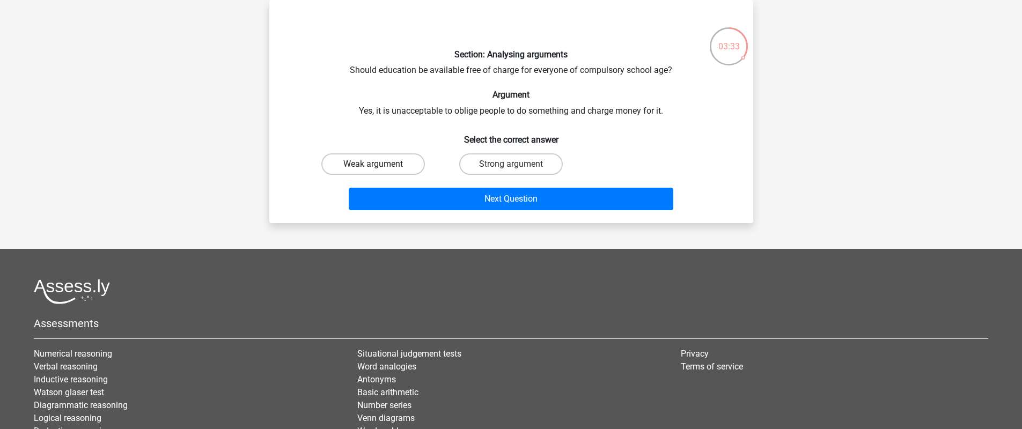
click at [410, 166] on label "Weak argument" at bounding box center [373, 163] width 104 height 21
click at [380, 166] on input "Weak argument" at bounding box center [376, 167] width 7 height 7
radio input "true"
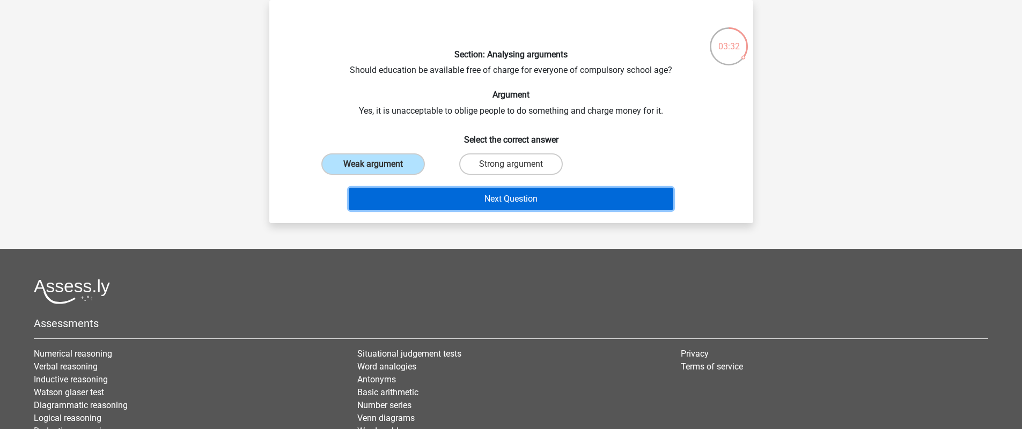
click at [442, 203] on button "Next Question" at bounding box center [511, 199] width 325 height 23
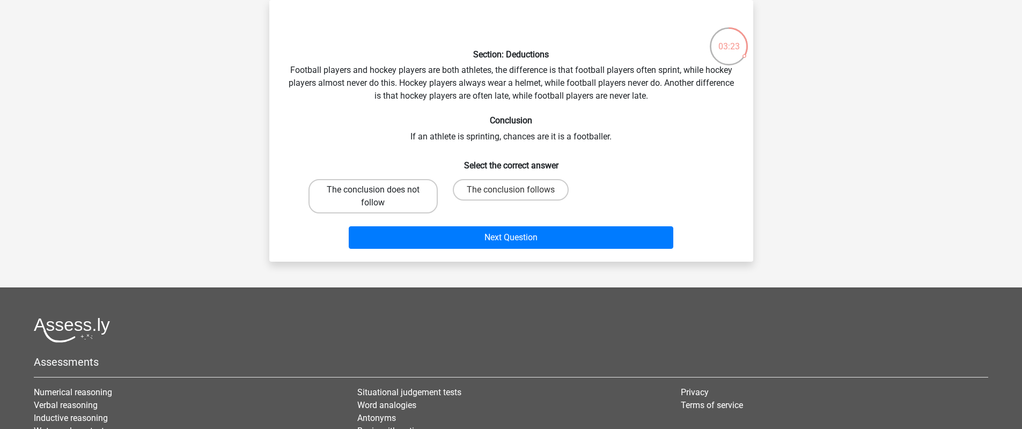
click at [408, 200] on label "The conclusion does not follow" at bounding box center [372, 196] width 129 height 34
click at [380, 197] on input "The conclusion does not follow" at bounding box center [376, 193] width 7 height 7
radio input "true"
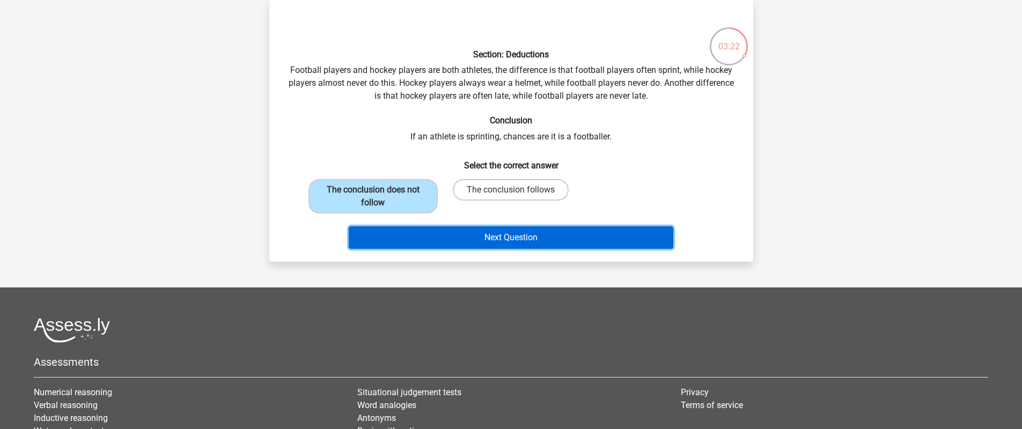
click at [414, 235] on button "Next Question" at bounding box center [511, 237] width 325 height 23
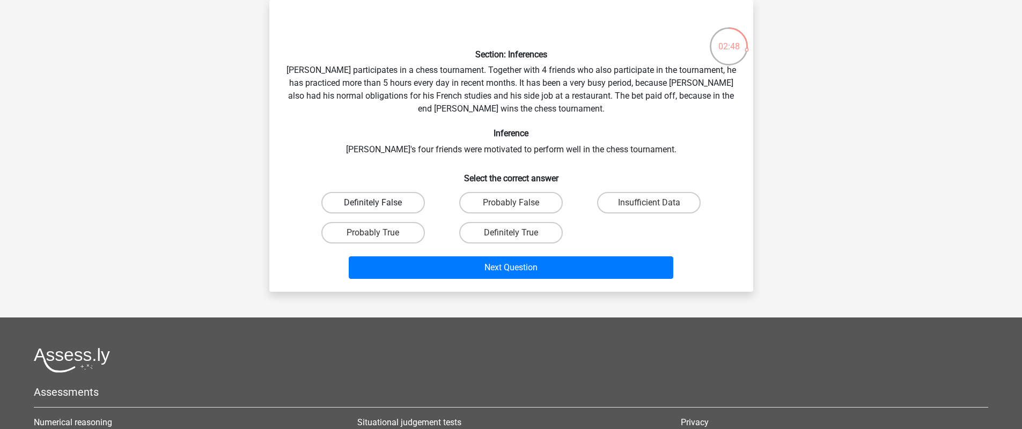
click at [400, 203] on label "Definitely False" at bounding box center [373, 202] width 104 height 21
click at [380, 203] on input "Definitely False" at bounding box center [376, 206] width 7 height 7
radio input "true"
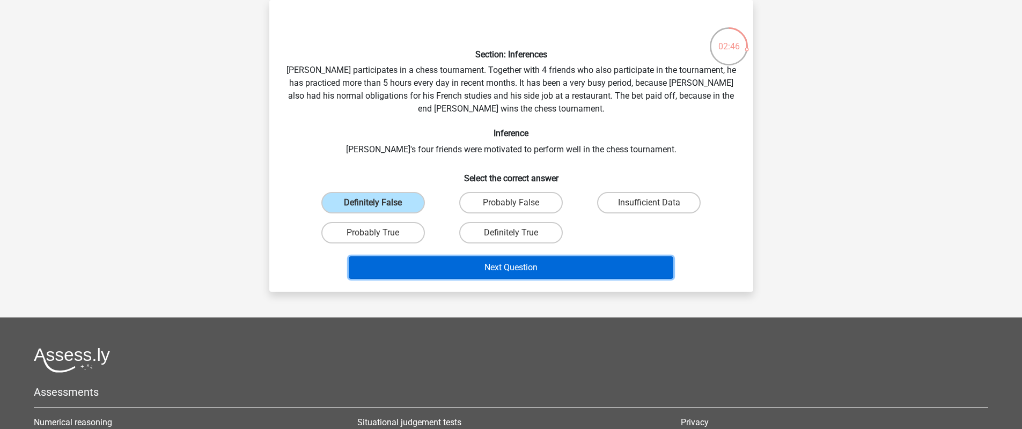
click at [416, 267] on button "Next Question" at bounding box center [511, 267] width 325 height 23
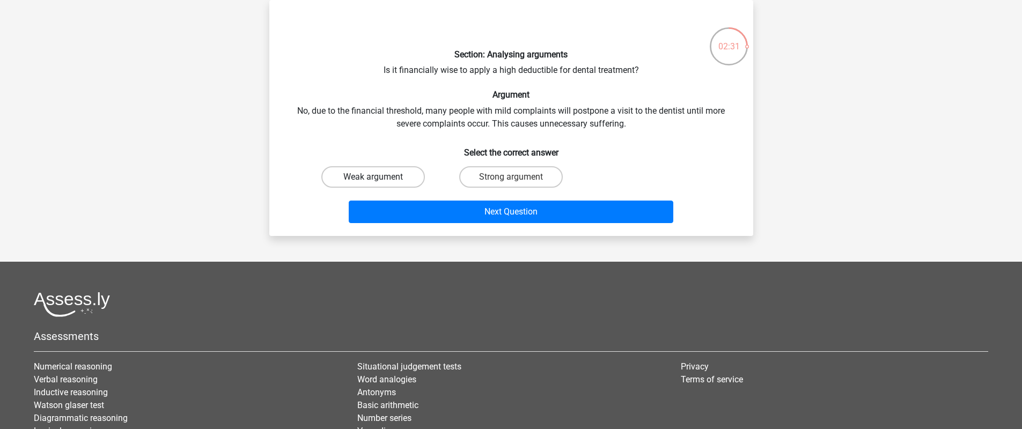
click at [397, 178] on label "Weak argument" at bounding box center [373, 176] width 104 height 21
click at [380, 178] on input "Weak argument" at bounding box center [376, 180] width 7 height 7
radio input "true"
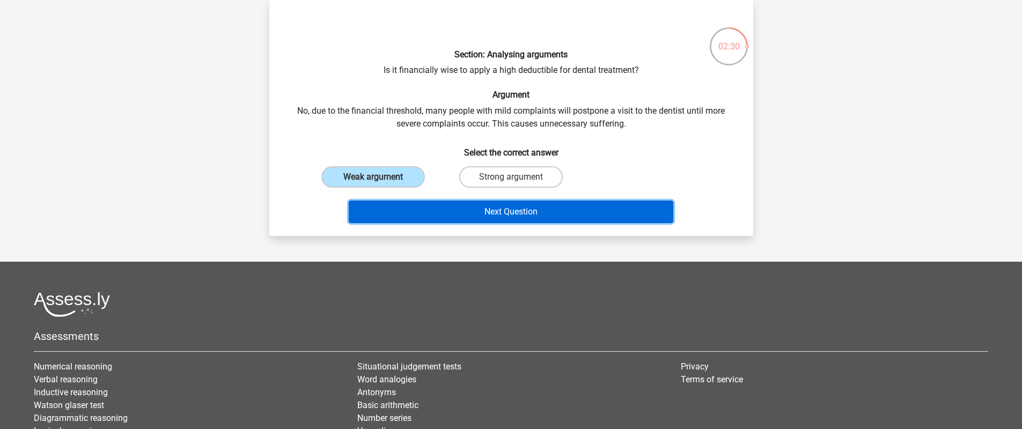
click at [417, 204] on button "Next Question" at bounding box center [511, 212] width 325 height 23
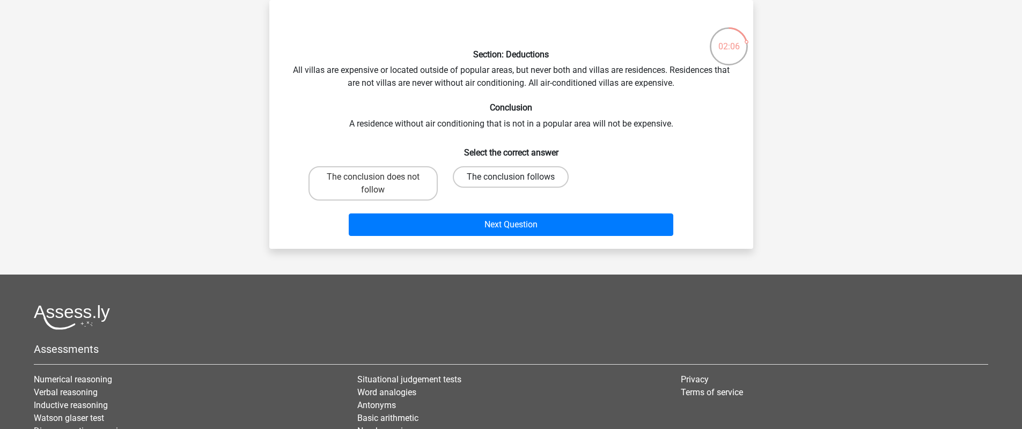
click at [487, 180] on label "The conclusion follows" at bounding box center [511, 176] width 116 height 21
click at [511, 180] on input "The conclusion follows" at bounding box center [514, 180] width 7 height 7
radio input "true"
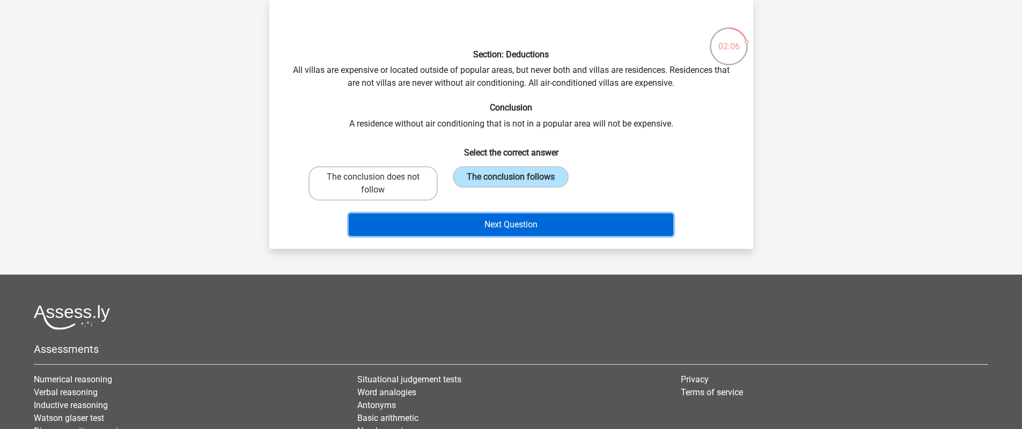
click at [480, 216] on button "Next Question" at bounding box center [511, 224] width 325 height 23
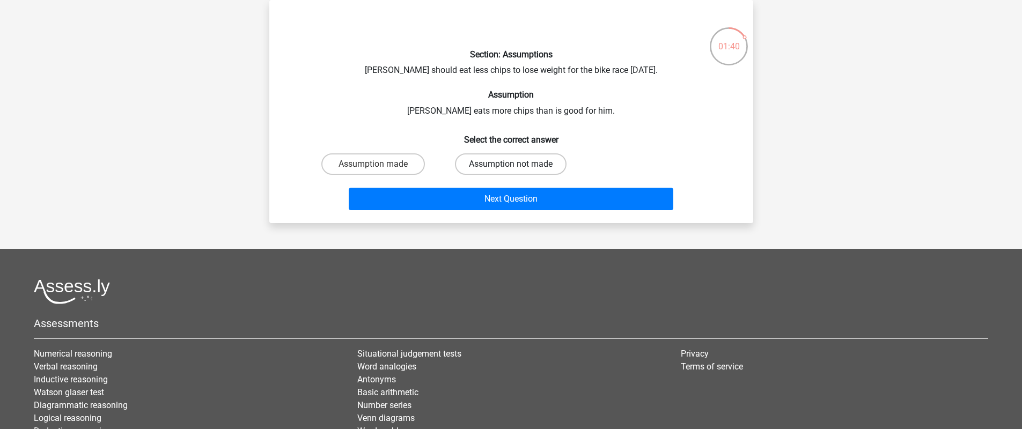
click at [545, 169] on label "Assumption not made" at bounding box center [511, 163] width 112 height 21
click at [518, 169] on input "Assumption not made" at bounding box center [514, 167] width 7 height 7
radio input "true"
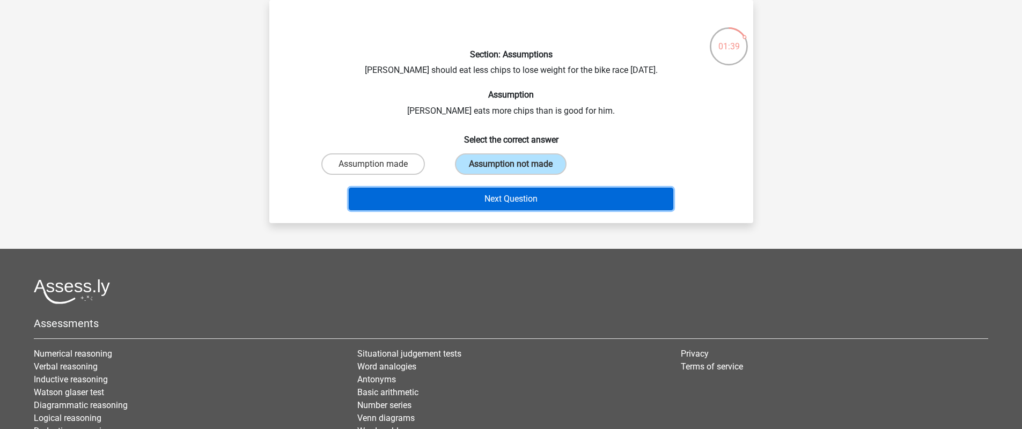
click at [535, 202] on button "Next Question" at bounding box center [511, 199] width 325 height 23
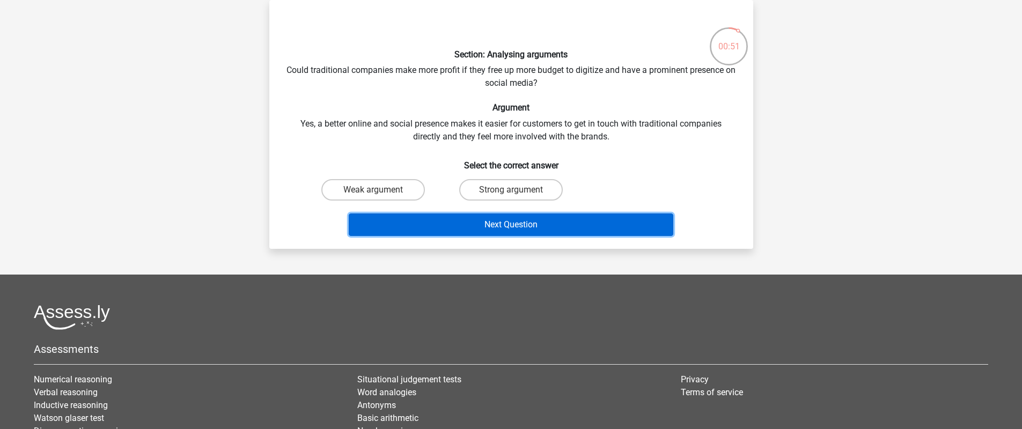
click at [505, 226] on button "Next Question" at bounding box center [511, 224] width 325 height 23
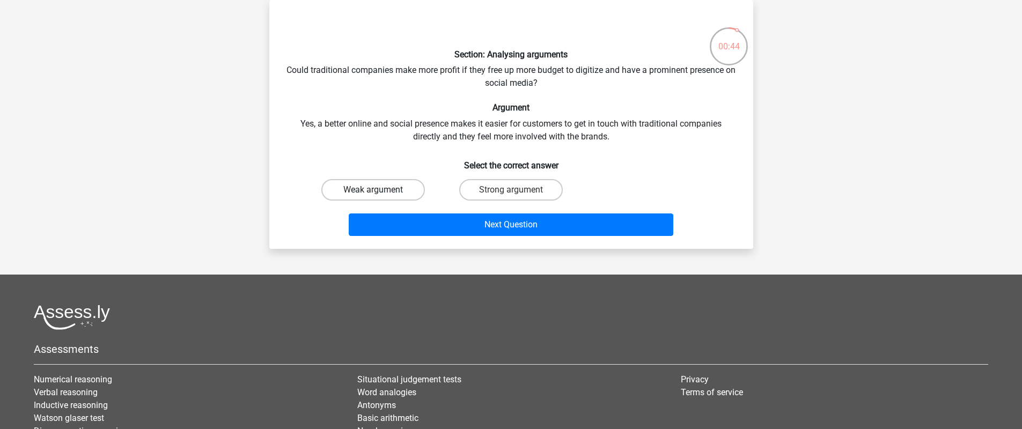
click at [398, 186] on label "Weak argument" at bounding box center [373, 189] width 104 height 21
click at [380, 190] on input "Weak argument" at bounding box center [376, 193] width 7 height 7
radio input "true"
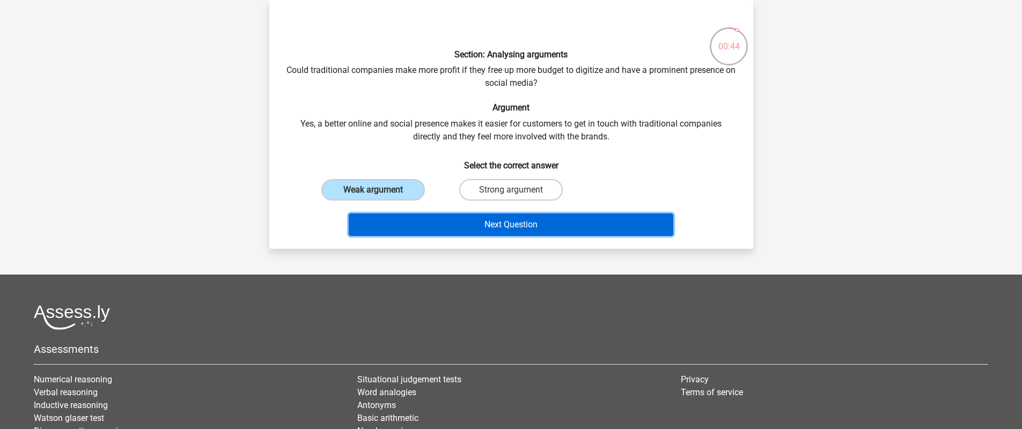
click at [407, 224] on button "Next Question" at bounding box center [511, 224] width 325 height 23
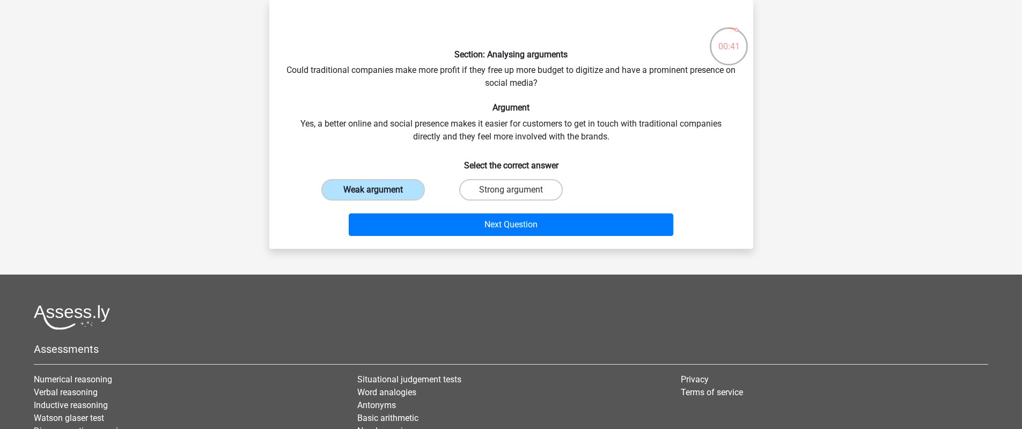
click at [416, 185] on label "Weak argument" at bounding box center [373, 189] width 104 height 21
click at [380, 190] on input "Weak argument" at bounding box center [376, 193] width 7 height 7
click at [416, 185] on label "Weak argument" at bounding box center [373, 189] width 104 height 21
click at [380, 190] on input "Weak argument" at bounding box center [376, 193] width 7 height 7
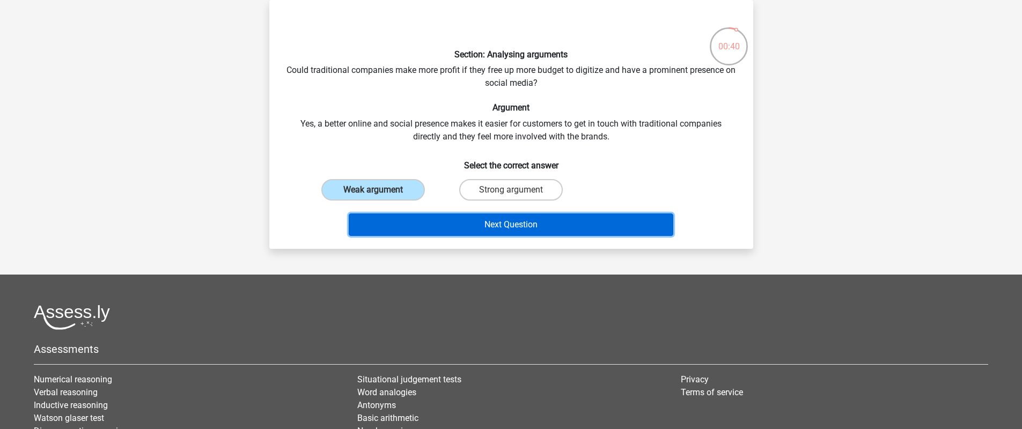
click at [500, 227] on button "Next Question" at bounding box center [511, 224] width 325 height 23
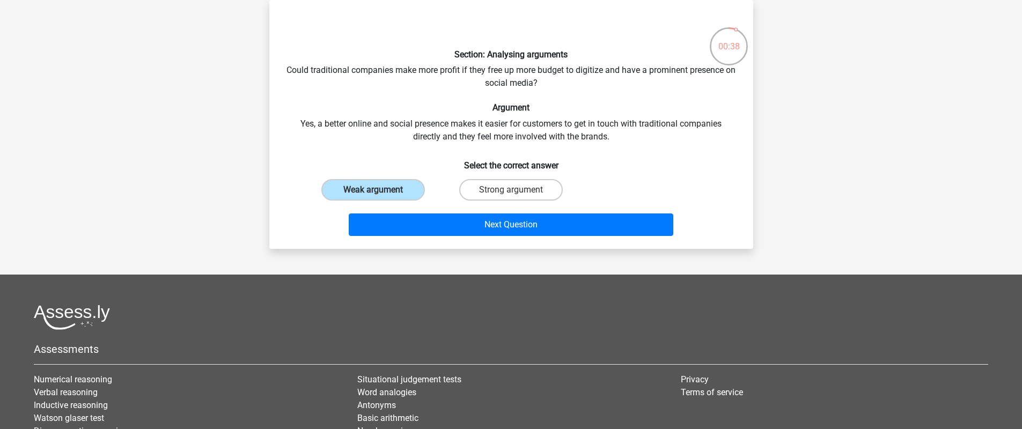
click at [518, 193] on input "Strong argument" at bounding box center [514, 193] width 7 height 7
radio input "true"
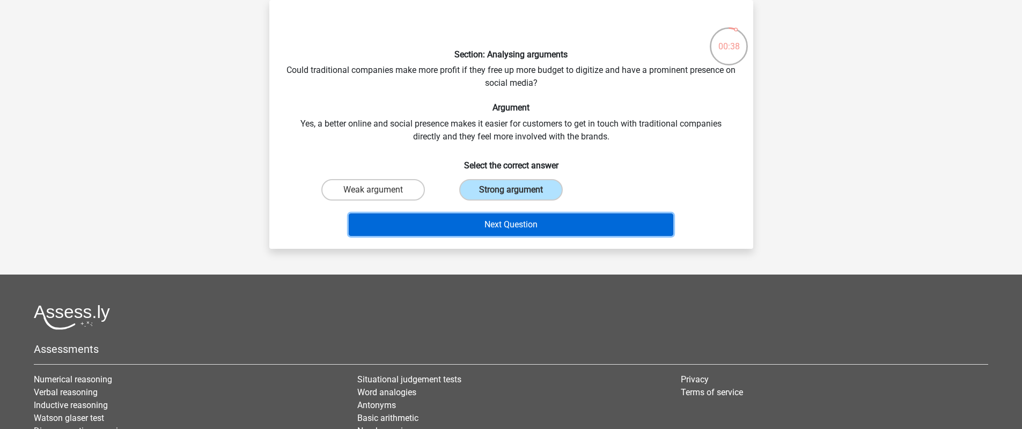
click at [506, 226] on button "Next Question" at bounding box center [511, 224] width 325 height 23
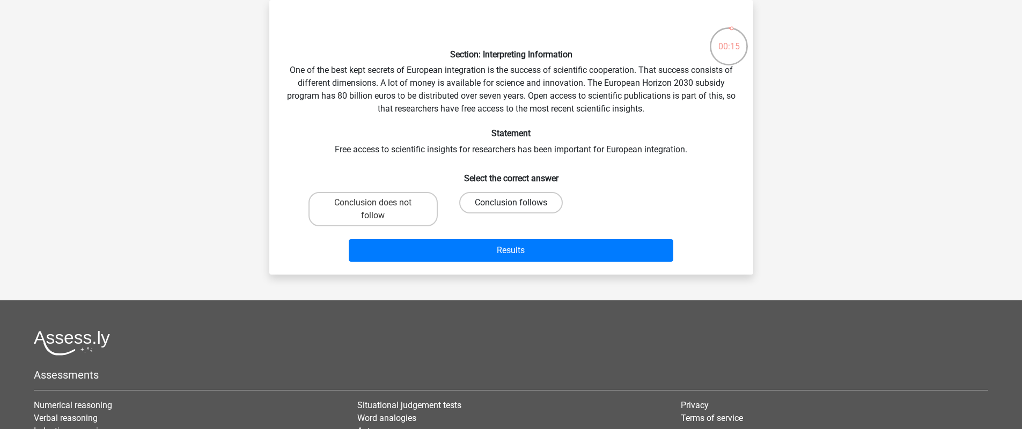
click at [538, 204] on label "Conclusion follows" at bounding box center [511, 202] width 104 height 21
click at [518, 204] on input "Conclusion follows" at bounding box center [514, 206] width 7 height 7
radio input "true"
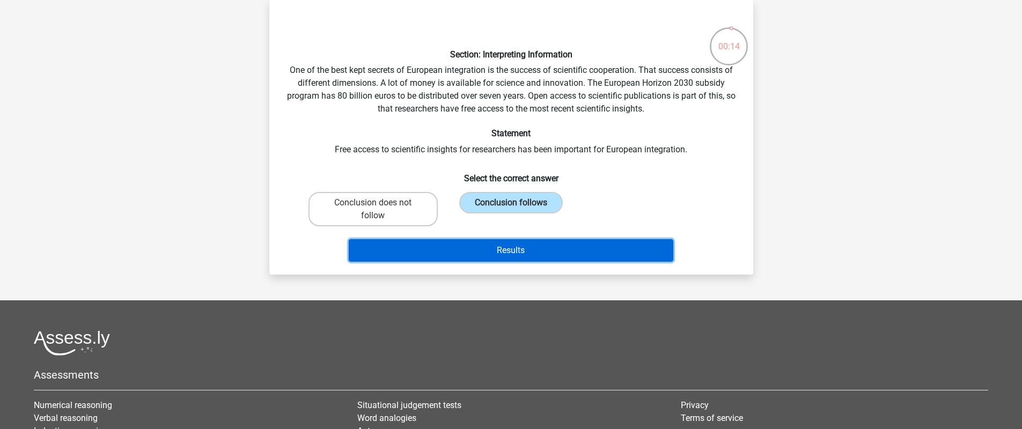
click at [530, 248] on button "Results" at bounding box center [511, 250] width 325 height 23
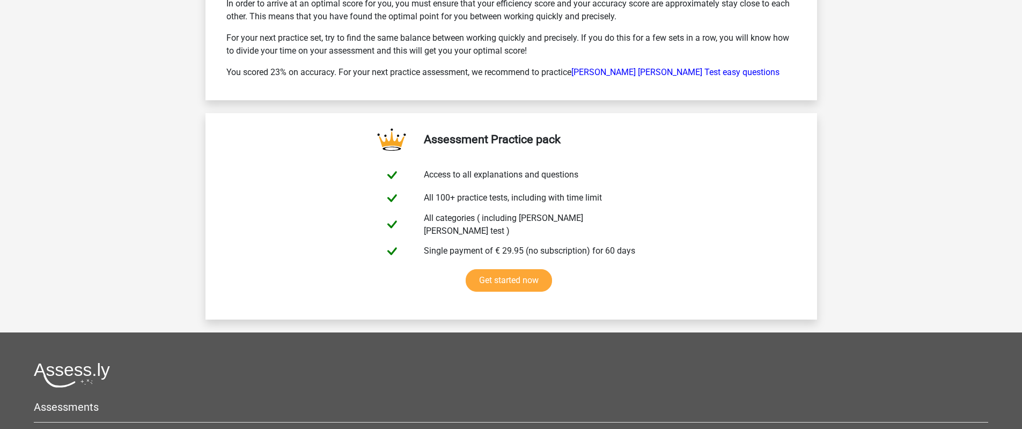
scroll to position [1970, 0]
